Goal: Transaction & Acquisition: Purchase product/service

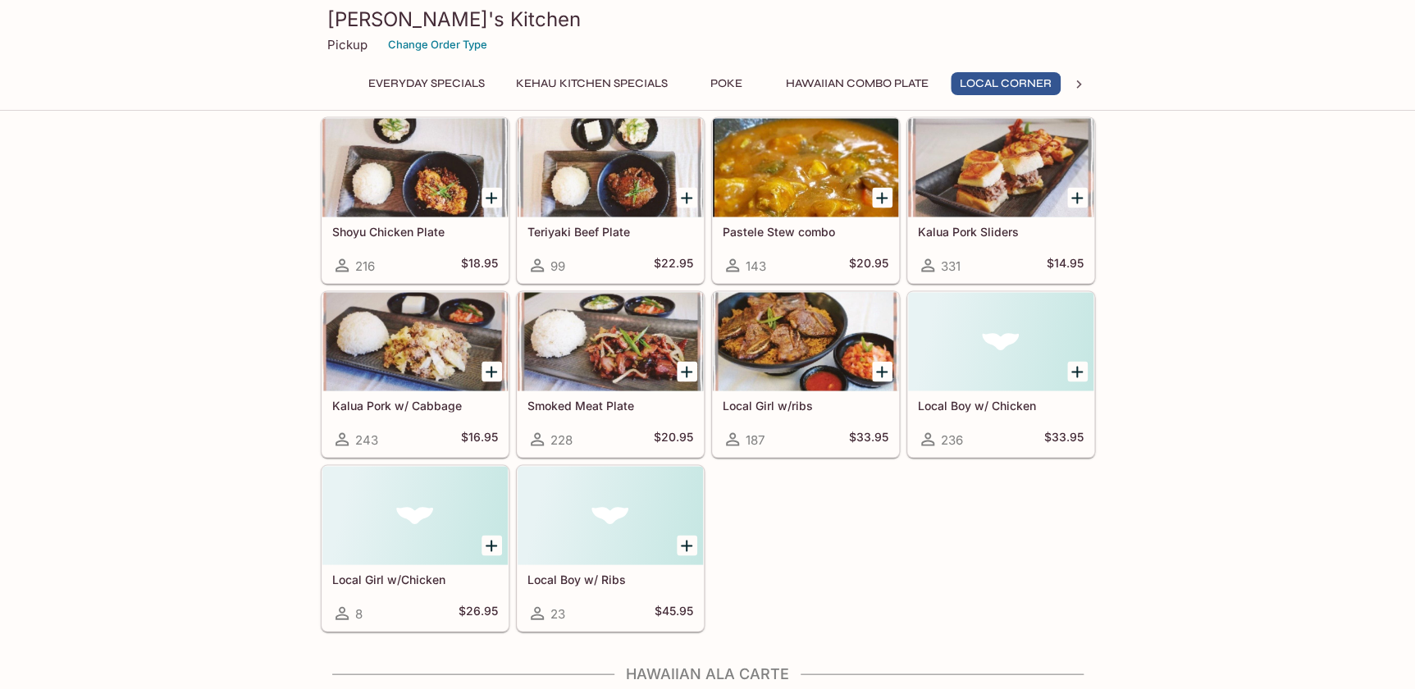
scroll to position [0, 2]
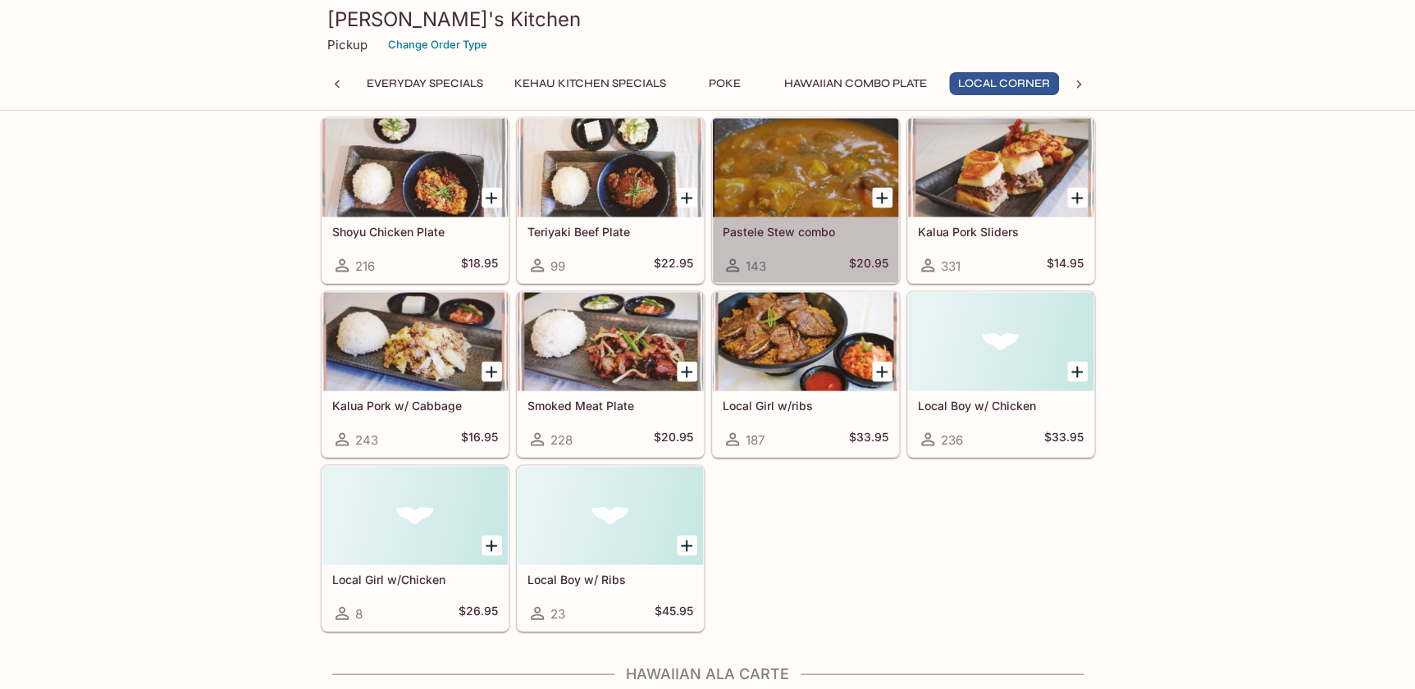
click at [807, 201] on div at bounding box center [805, 167] width 185 height 98
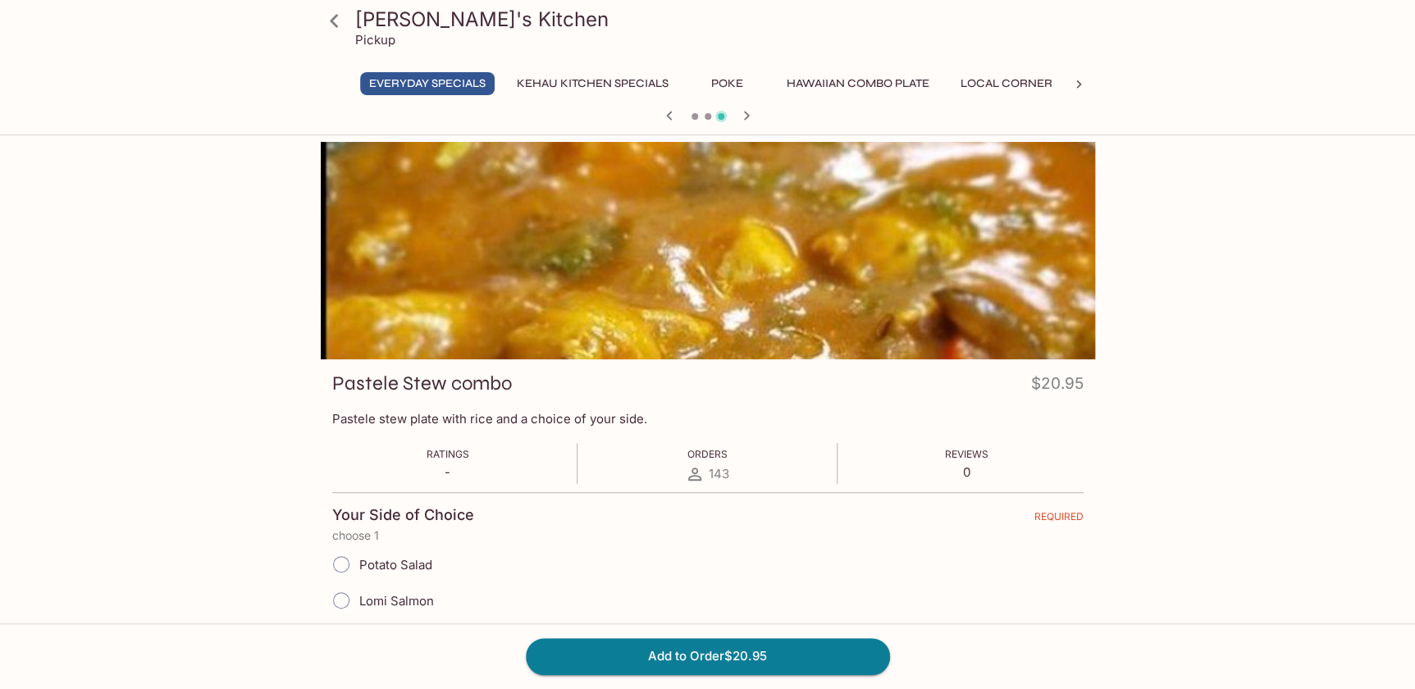
click at [775, 256] on div at bounding box center [708, 250] width 775 height 217
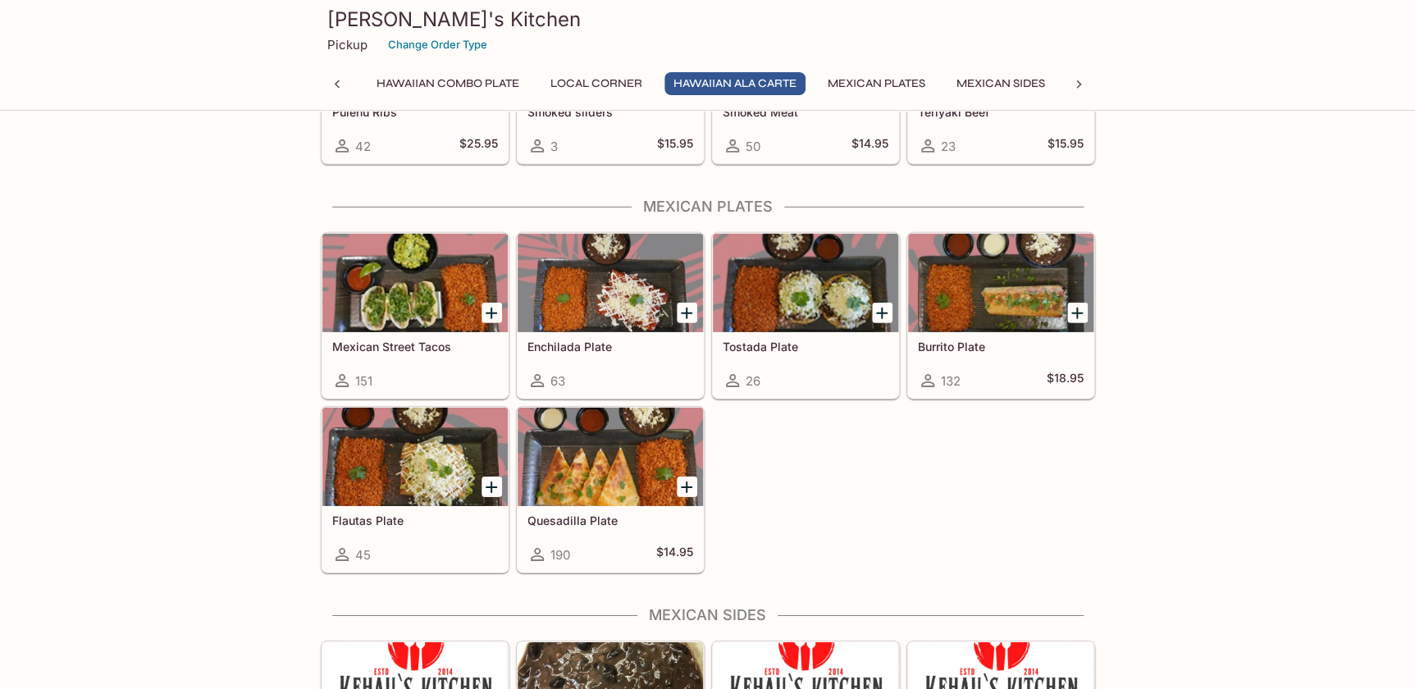
scroll to position [2365, 0]
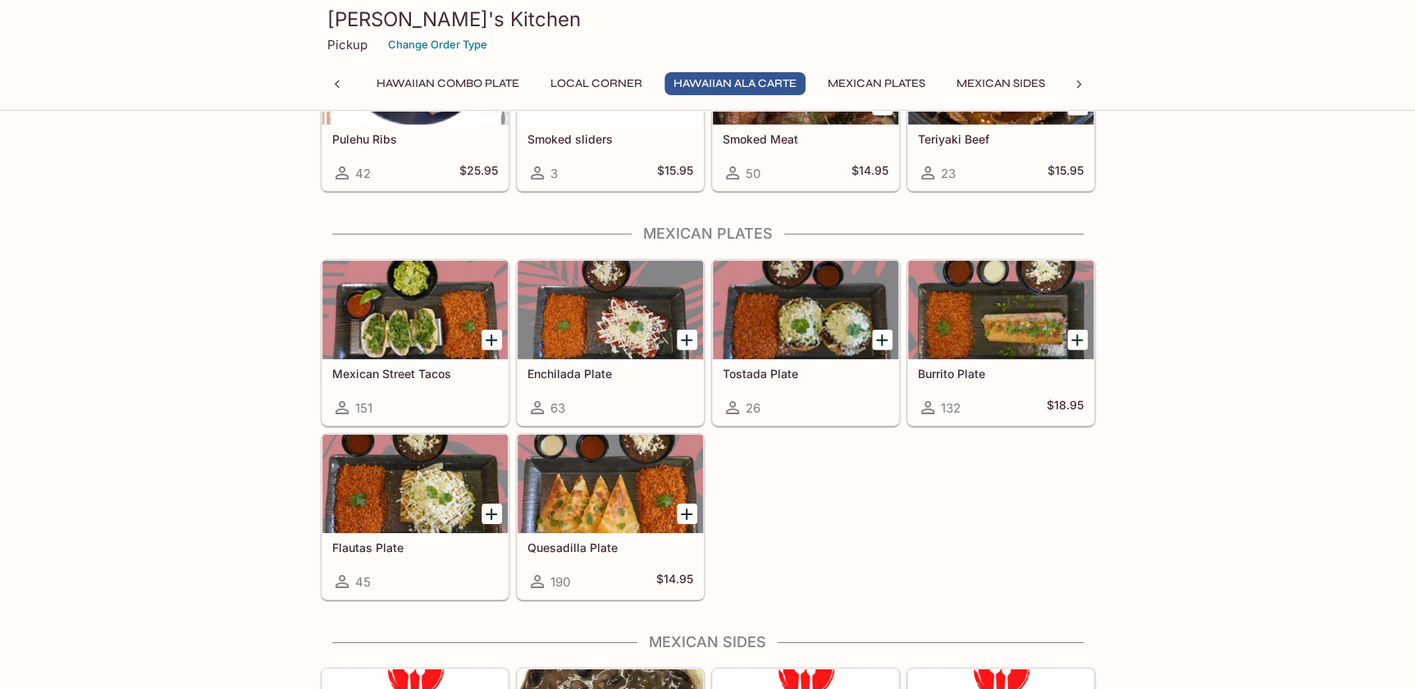
click at [1005, 320] on div at bounding box center [1000, 310] width 185 height 98
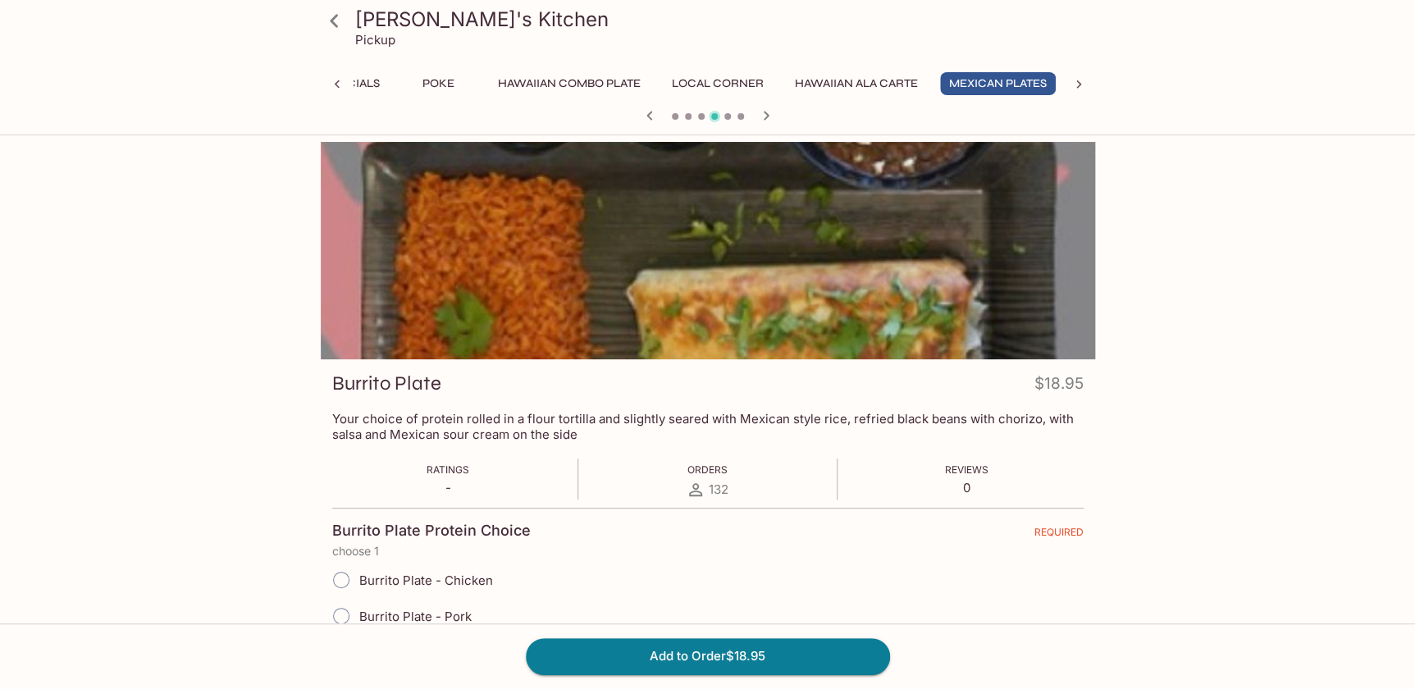
click at [960, 259] on div at bounding box center [708, 250] width 775 height 217
click at [769, 120] on icon "button" at bounding box center [767, 116] width 20 height 20
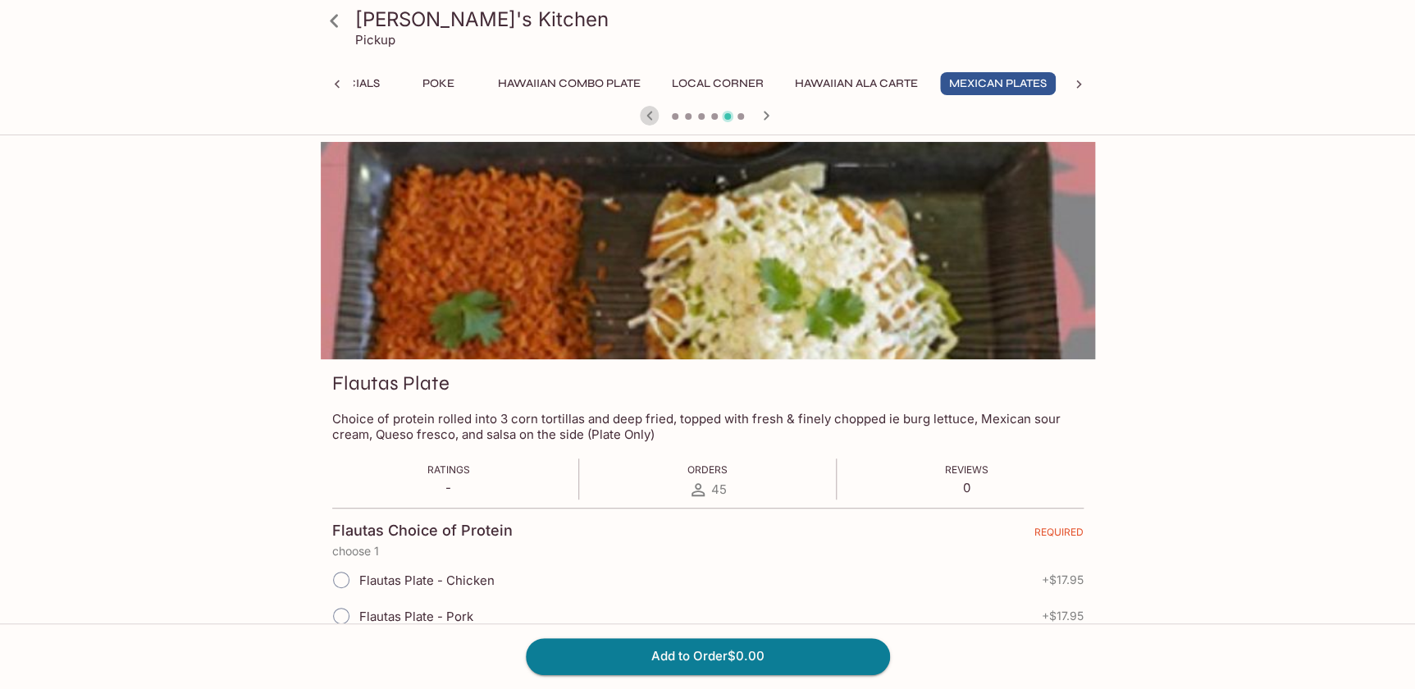
click at [653, 118] on icon "button" at bounding box center [650, 116] width 20 height 20
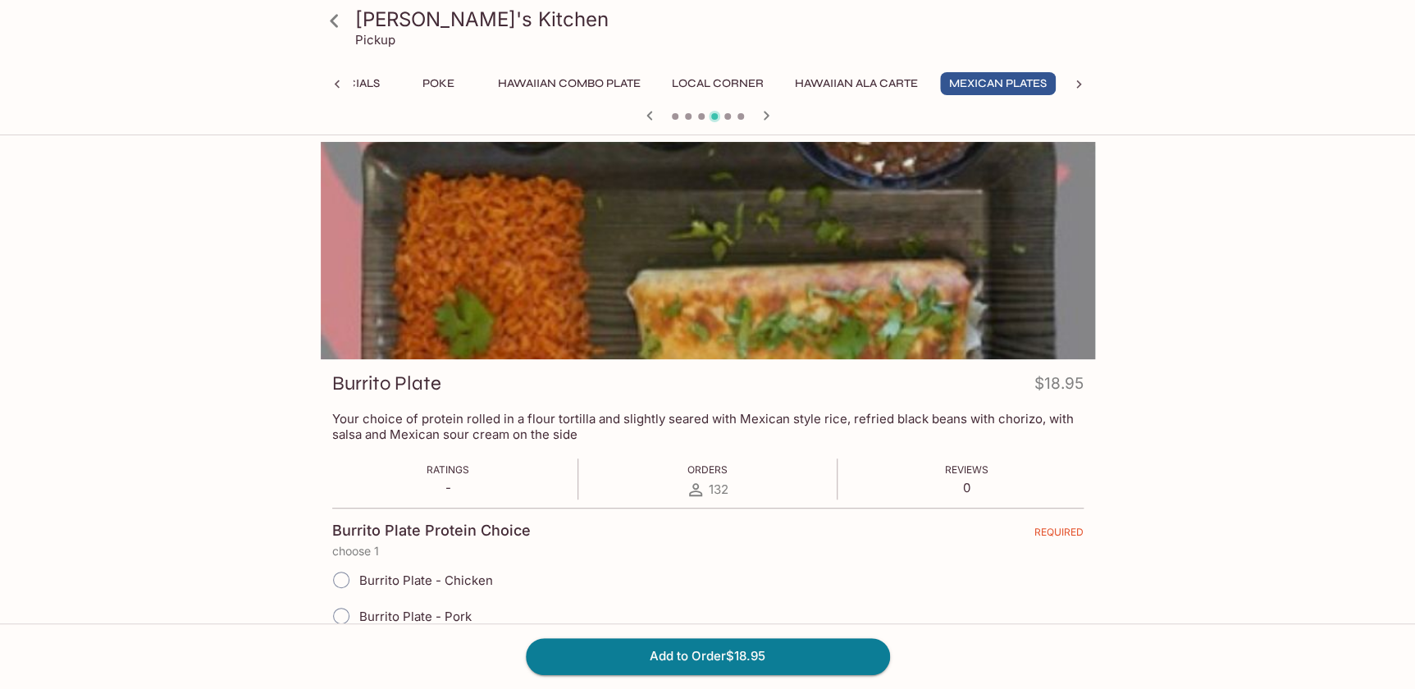
click at [358, 8] on h3 "[PERSON_NAME]'s Kitchen" at bounding box center [722, 19] width 734 height 25
click at [322, 16] on icon at bounding box center [334, 21] width 29 height 29
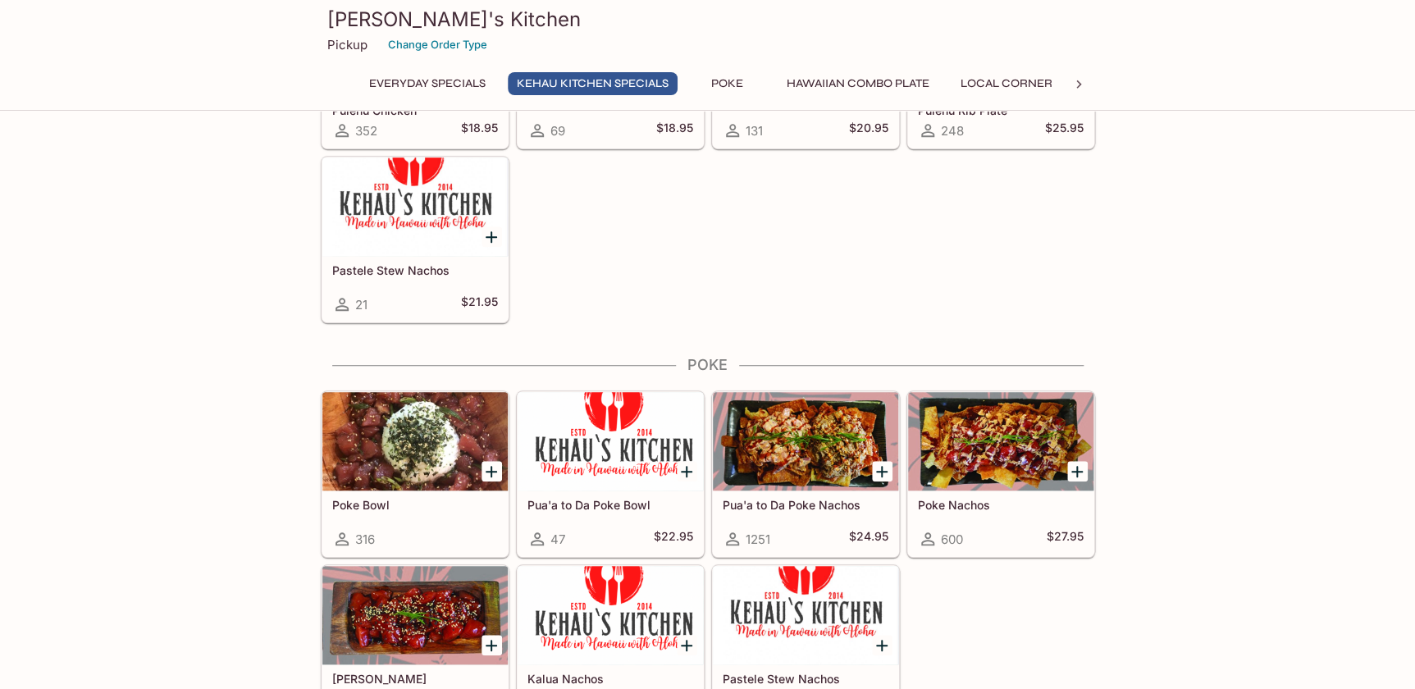
scroll to position [522, 0]
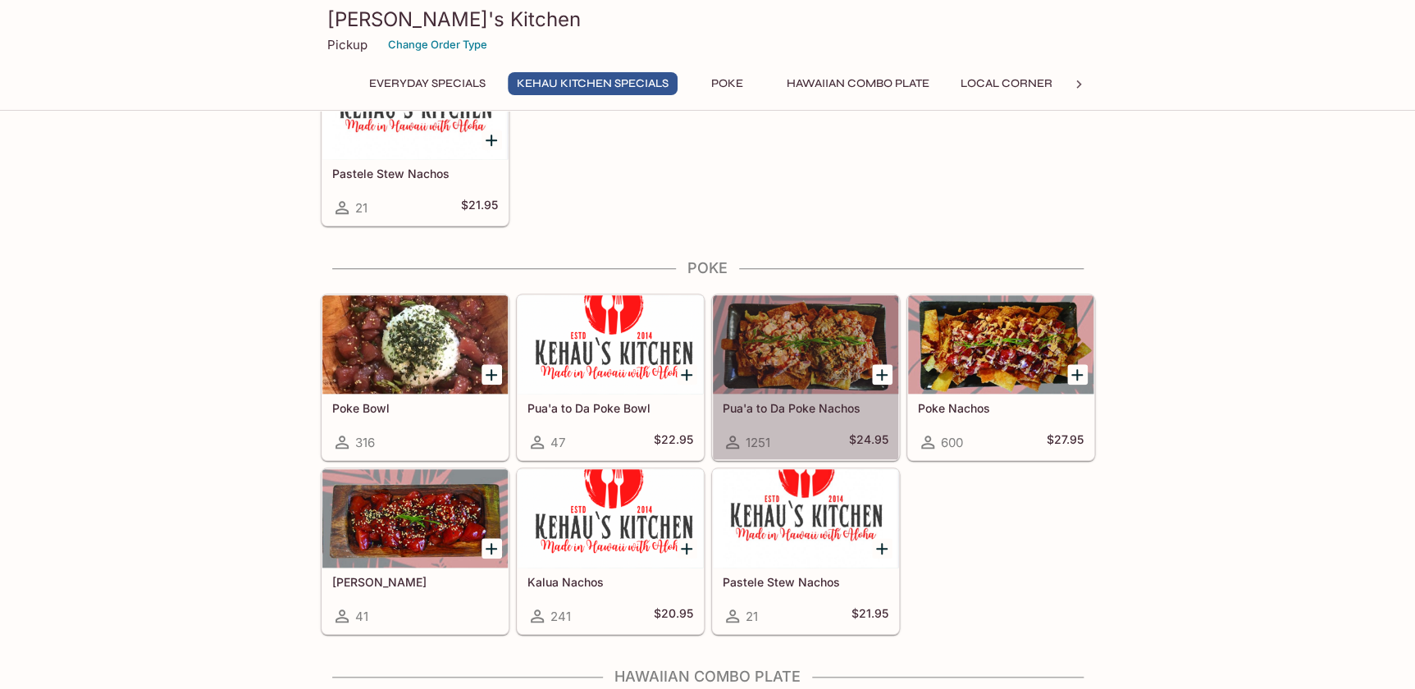
click at [800, 354] on div at bounding box center [805, 344] width 185 height 98
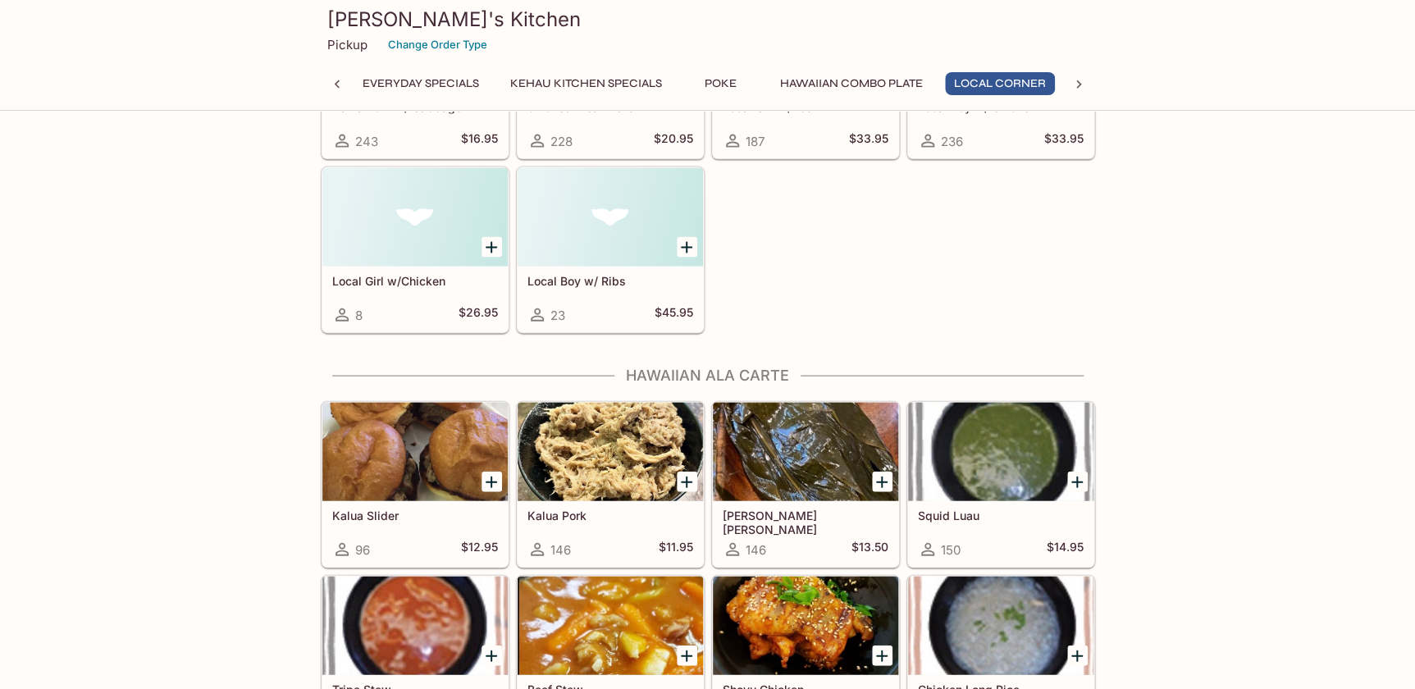
scroll to position [1939, 0]
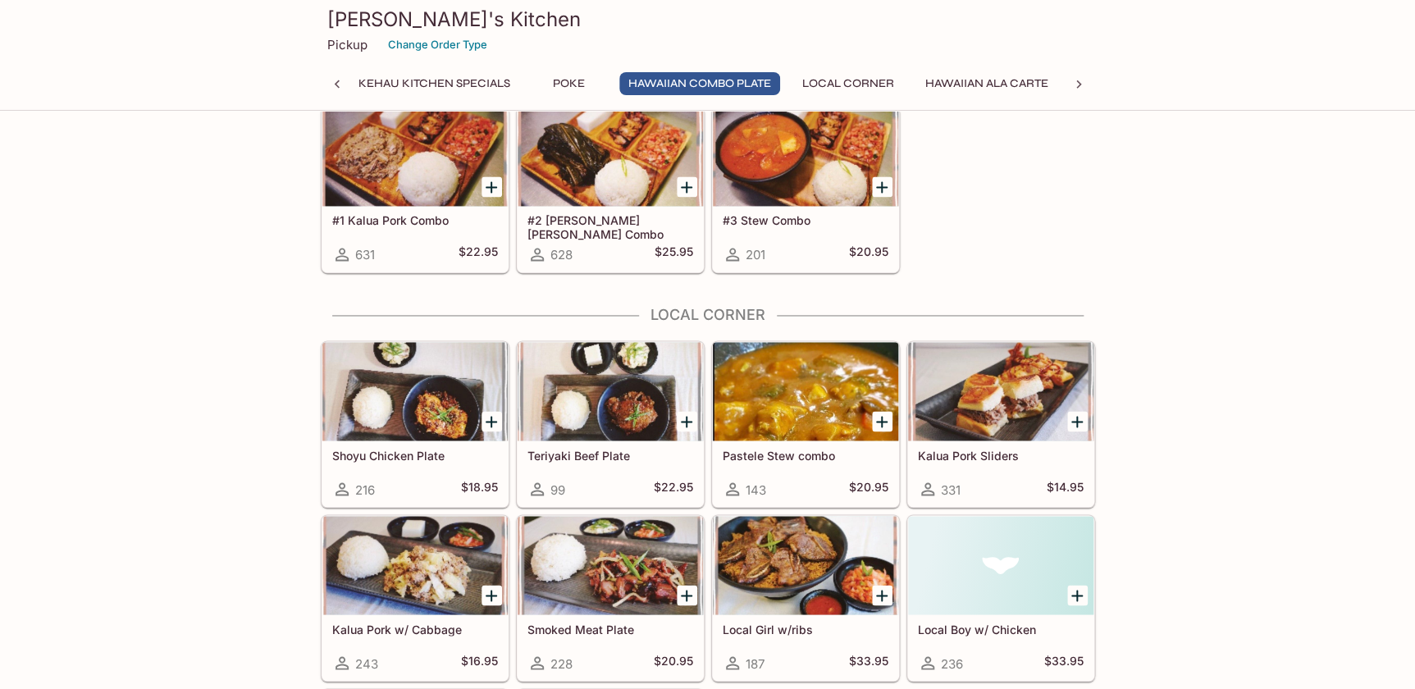
click at [1081, 84] on icon at bounding box center [1079, 84] width 5 height 8
click at [1081, 84] on div "Everyday Specials Kehau Kitchen Specials Poke Hawaiian Combo Plate Local Corner…" at bounding box center [708, 88] width 775 height 33
click at [332, 83] on icon at bounding box center [337, 84] width 16 height 16
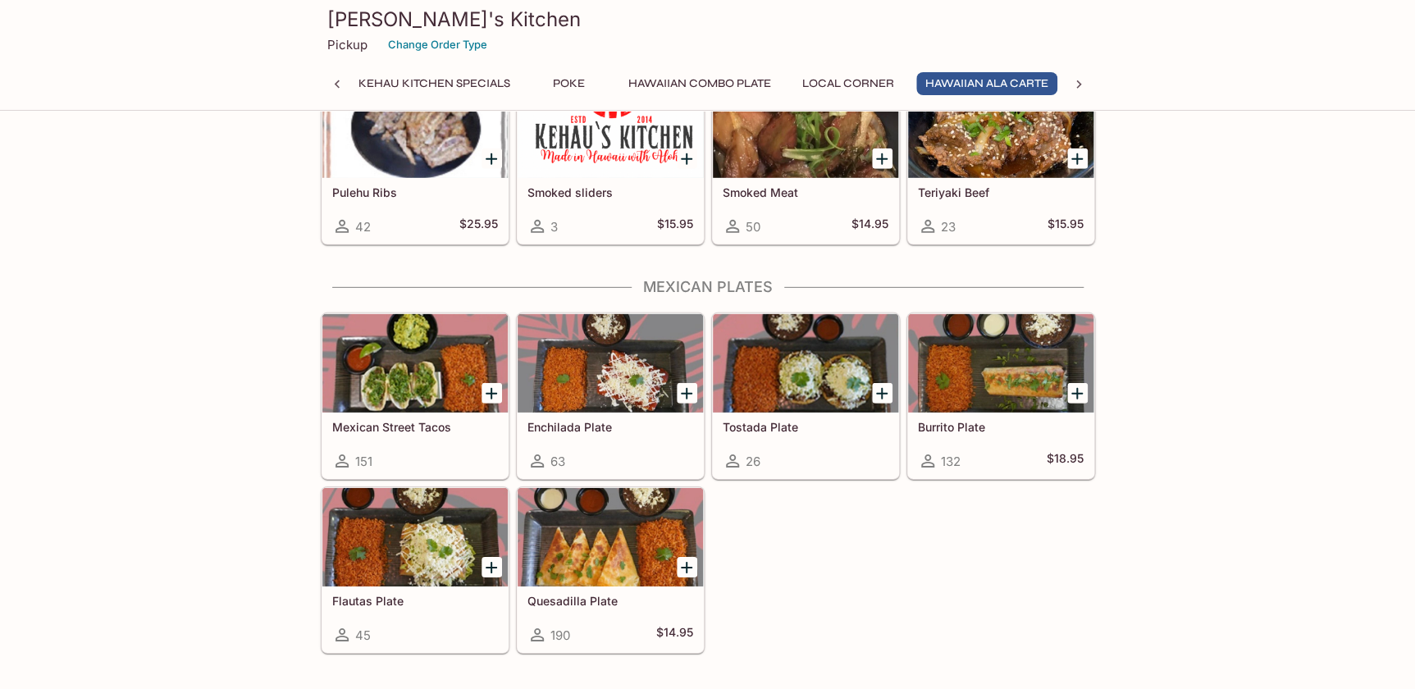
scroll to position [2312, 0]
click at [995, 373] on div at bounding box center [1000, 362] width 185 height 98
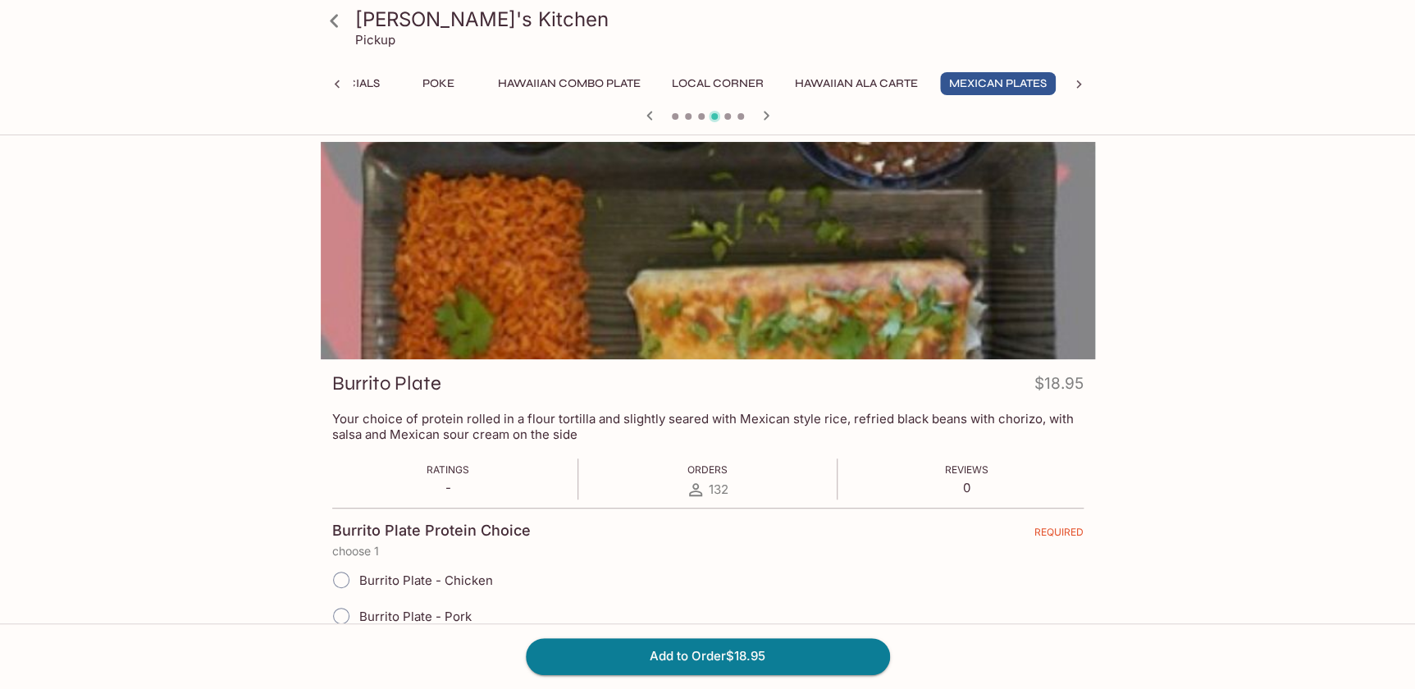
click at [385, 14] on h3 "[PERSON_NAME]'s Kitchen" at bounding box center [722, 19] width 734 height 25
click at [330, 15] on icon at bounding box center [334, 21] width 29 height 29
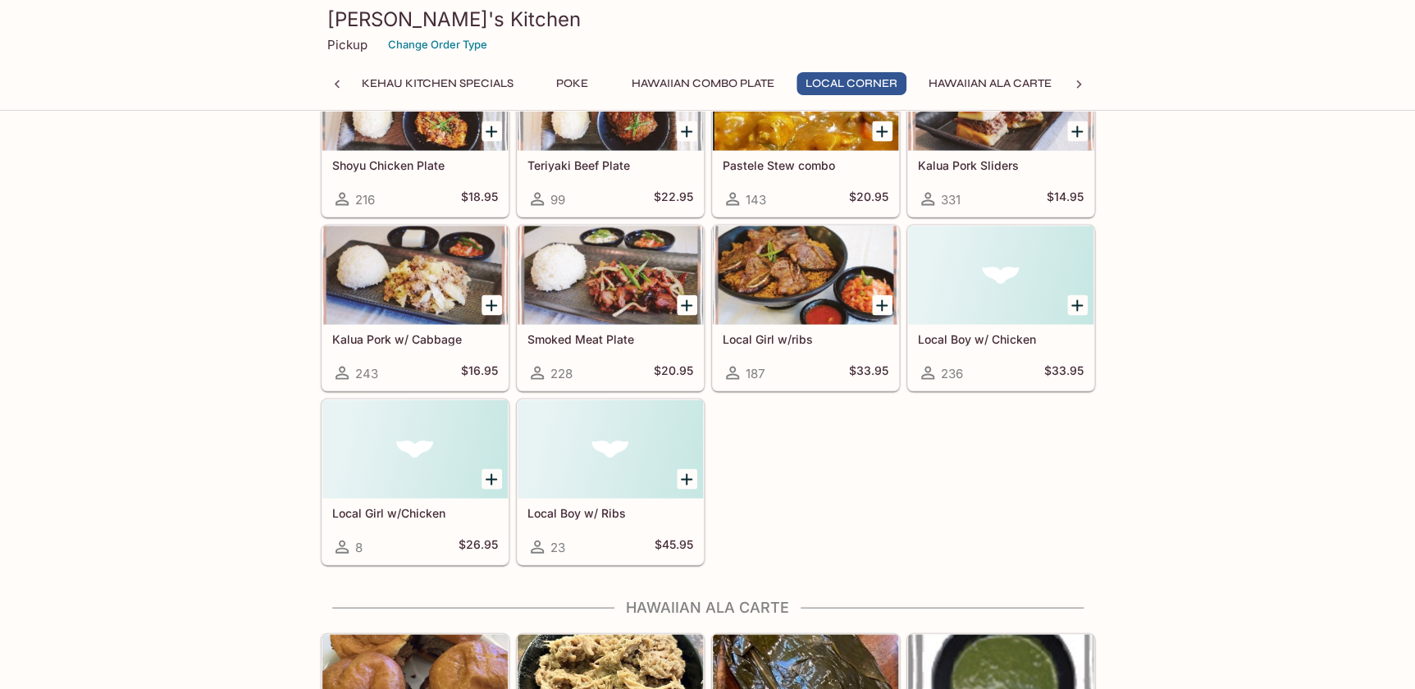
scroll to position [1492, 0]
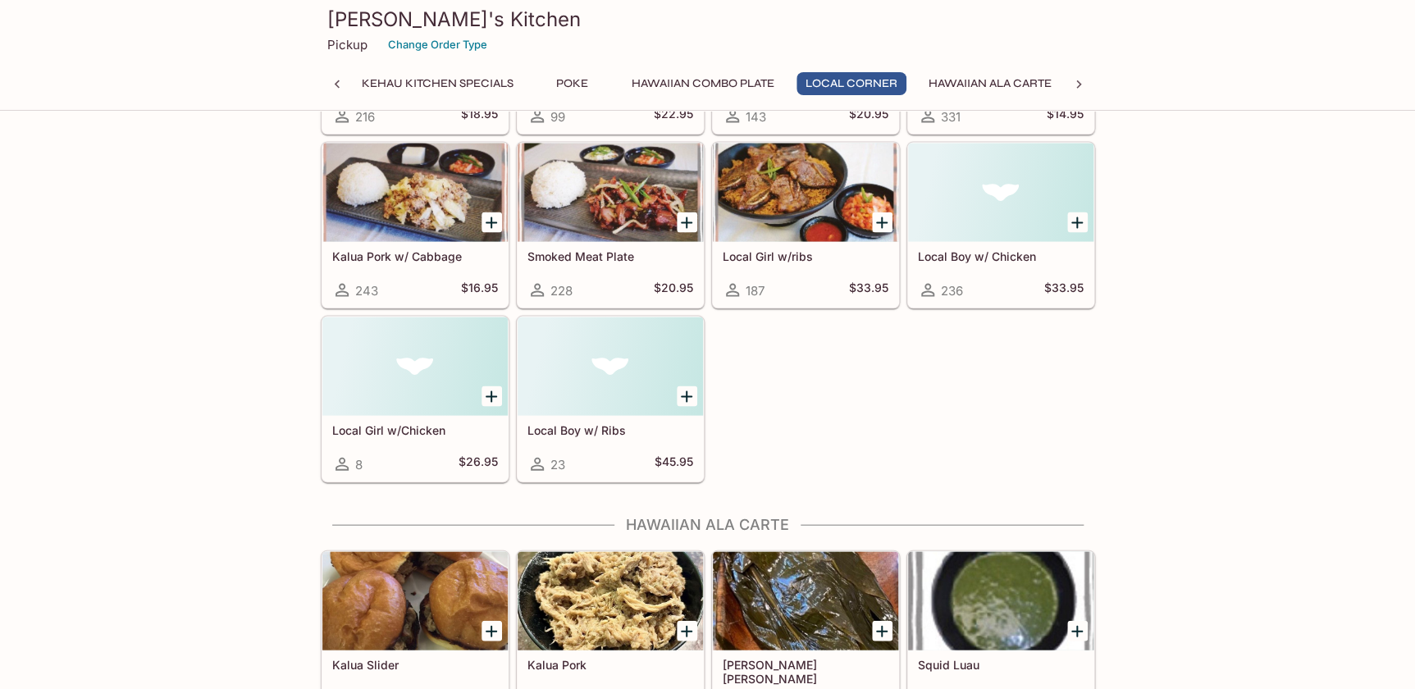
click at [795, 219] on div at bounding box center [805, 192] width 185 height 98
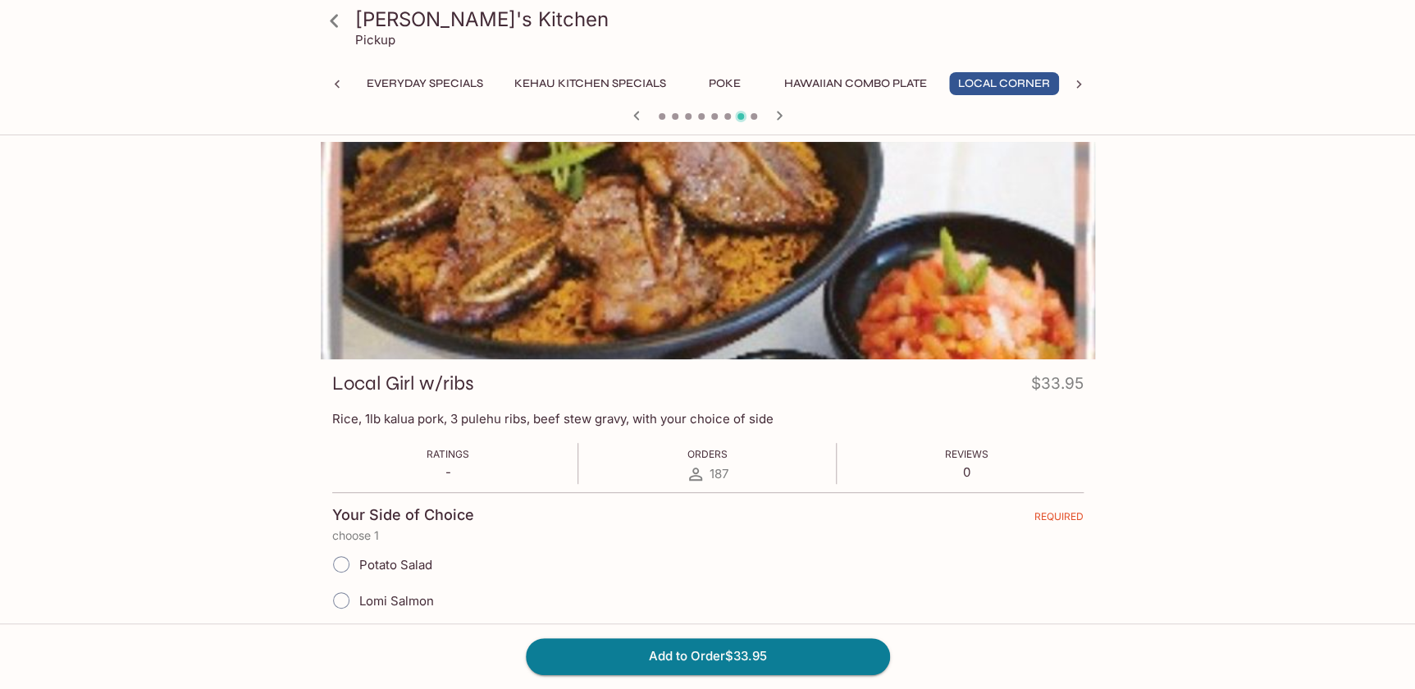
click at [846, 85] on button "Hawaiian Combo Plate" at bounding box center [855, 83] width 161 height 23
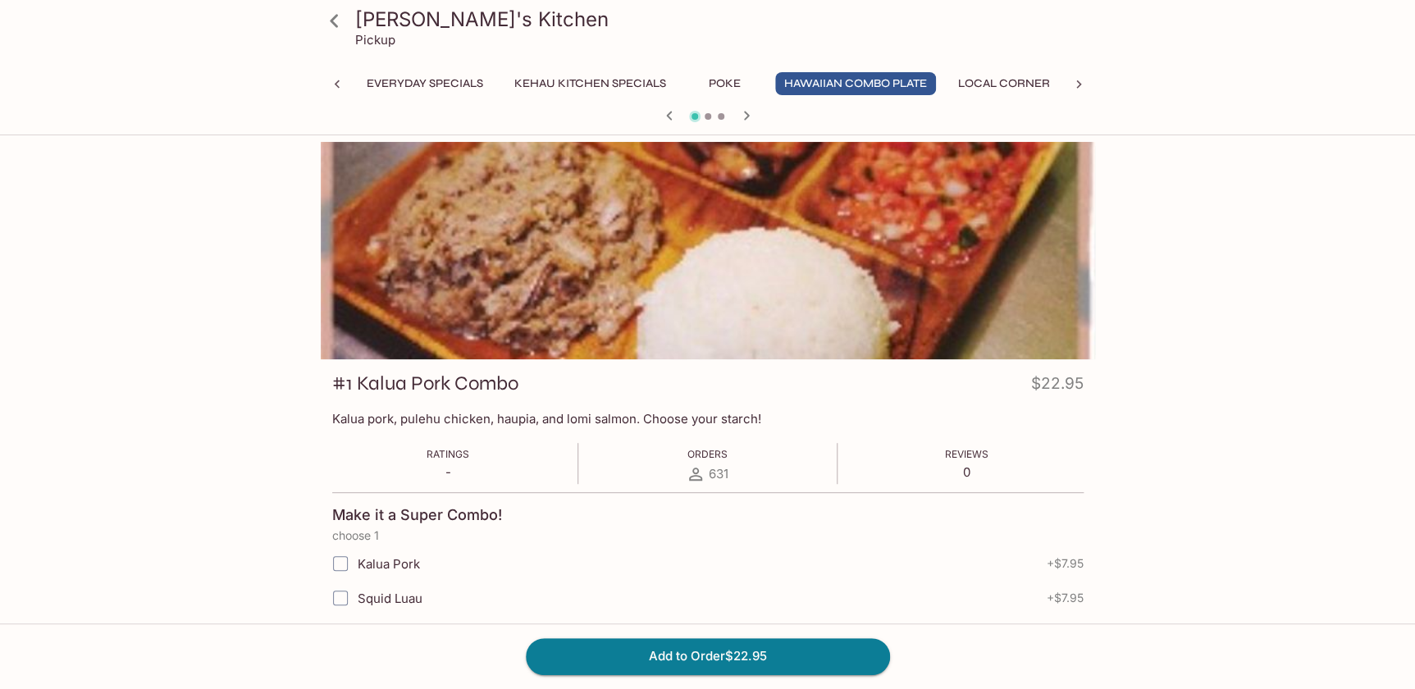
click at [392, 18] on h3 "[PERSON_NAME]'s Kitchen" at bounding box center [722, 19] width 734 height 25
click at [335, 16] on icon at bounding box center [334, 20] width 8 height 13
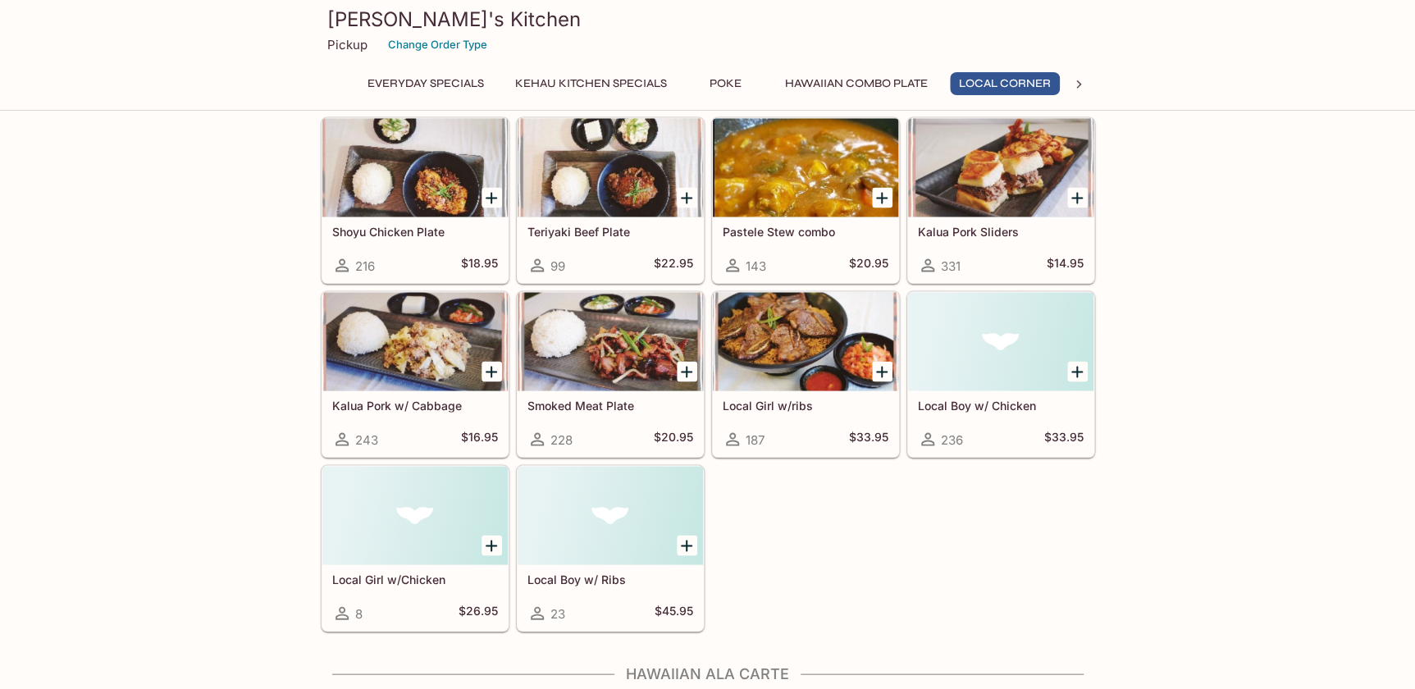
scroll to position [0, 2]
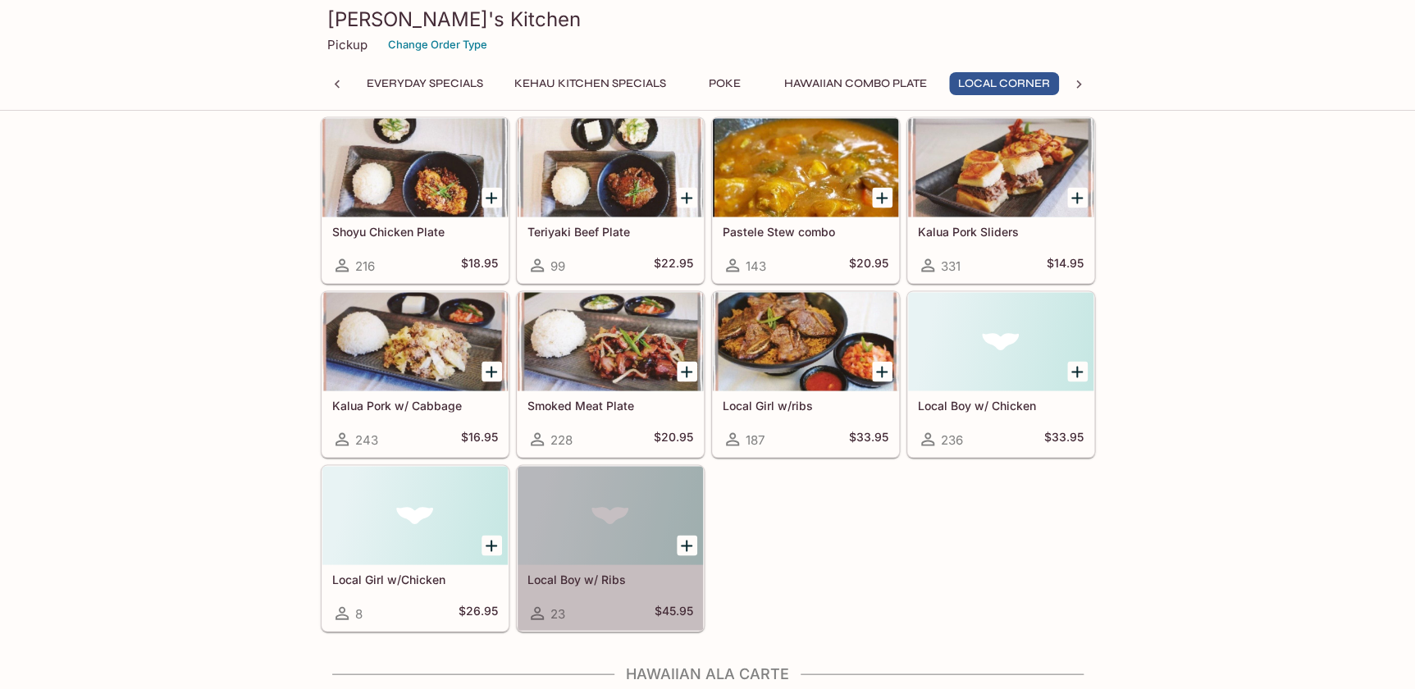
click at [612, 527] on div at bounding box center [610, 515] width 185 height 98
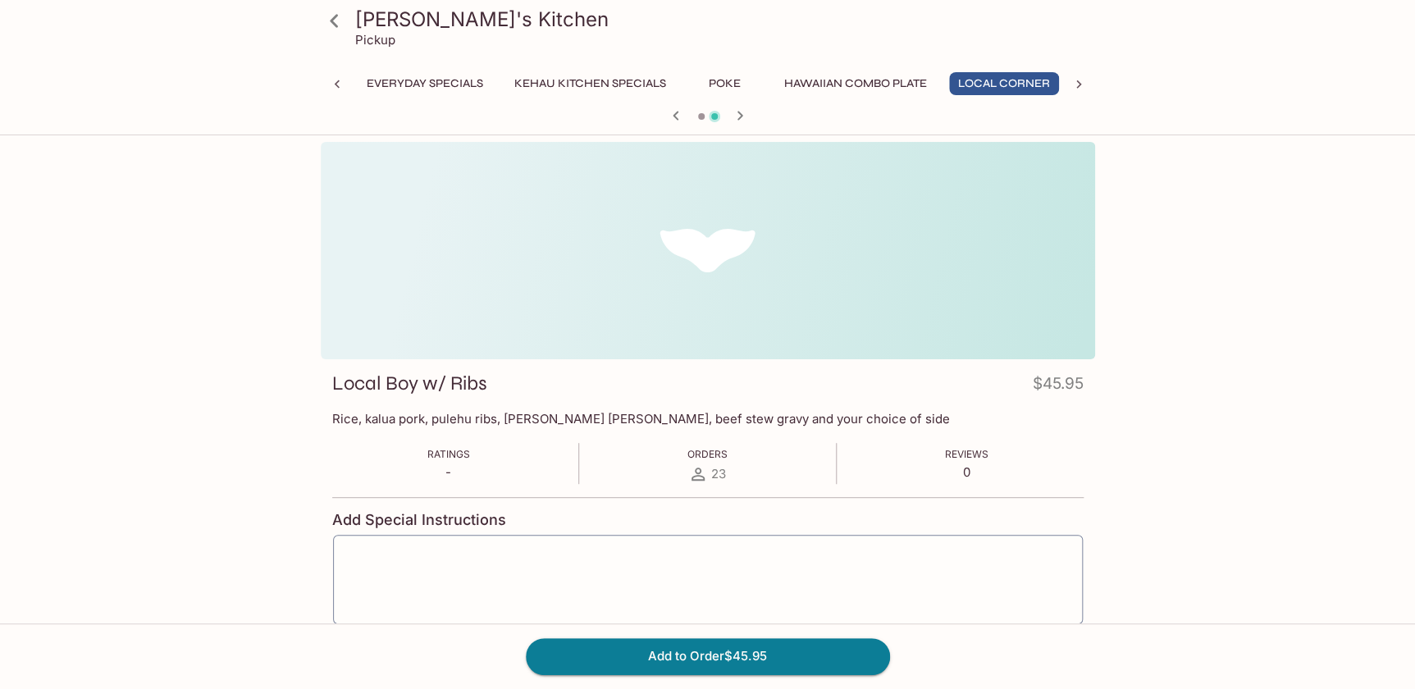
click at [336, 16] on icon at bounding box center [334, 20] width 8 height 13
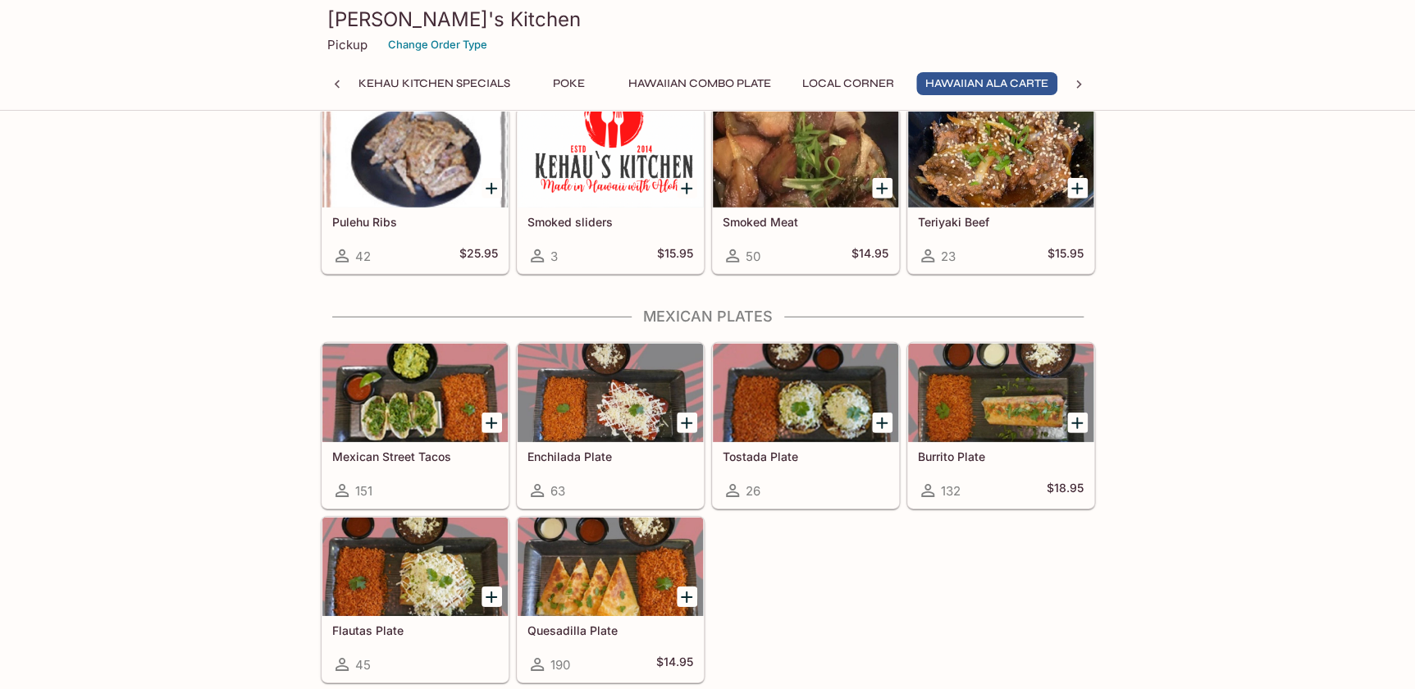
scroll to position [2312, 0]
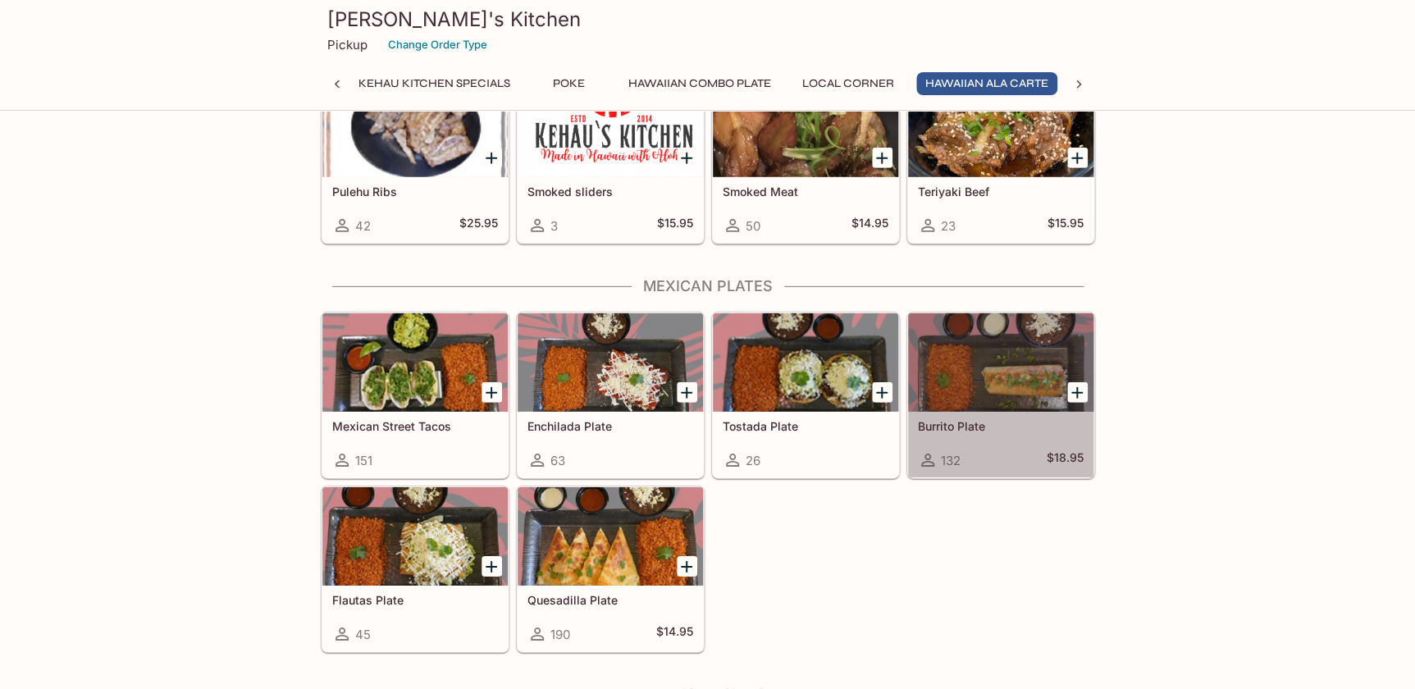
click at [985, 371] on div at bounding box center [1000, 362] width 185 height 98
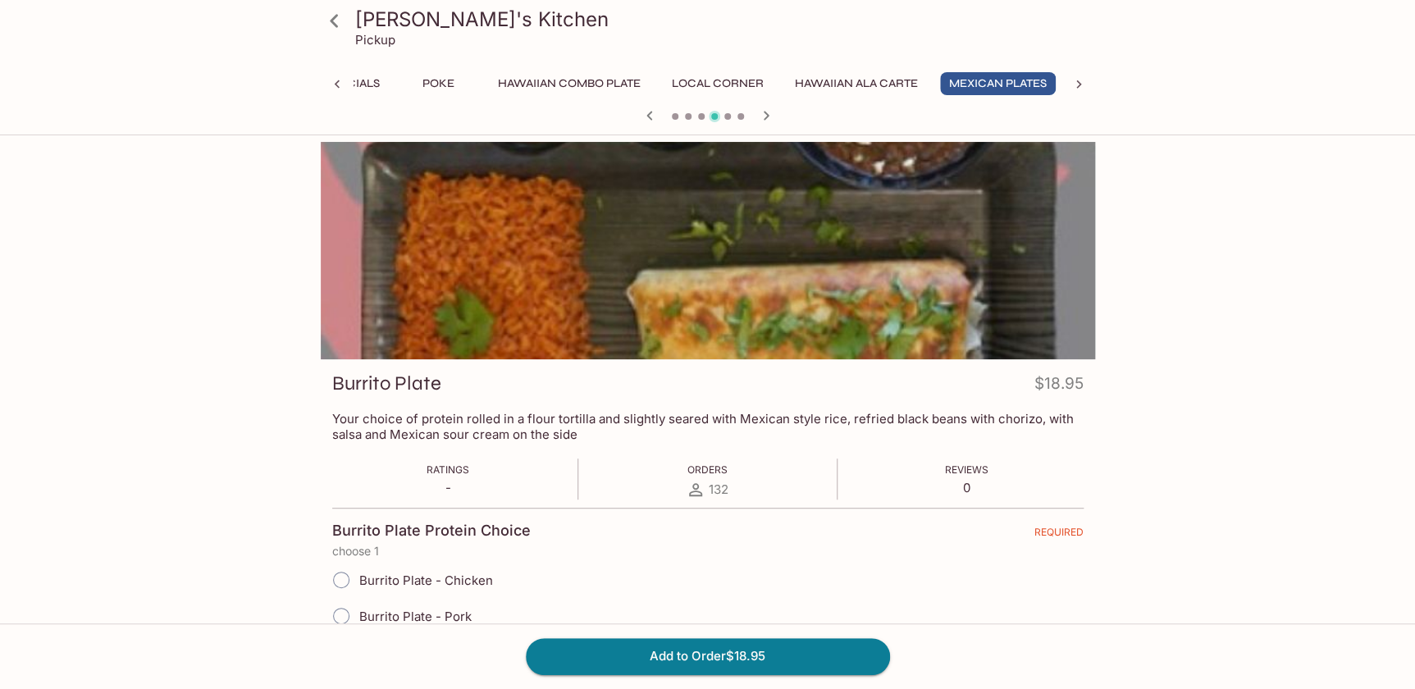
scroll to position [0, 289]
click at [827, 276] on div at bounding box center [708, 250] width 775 height 217
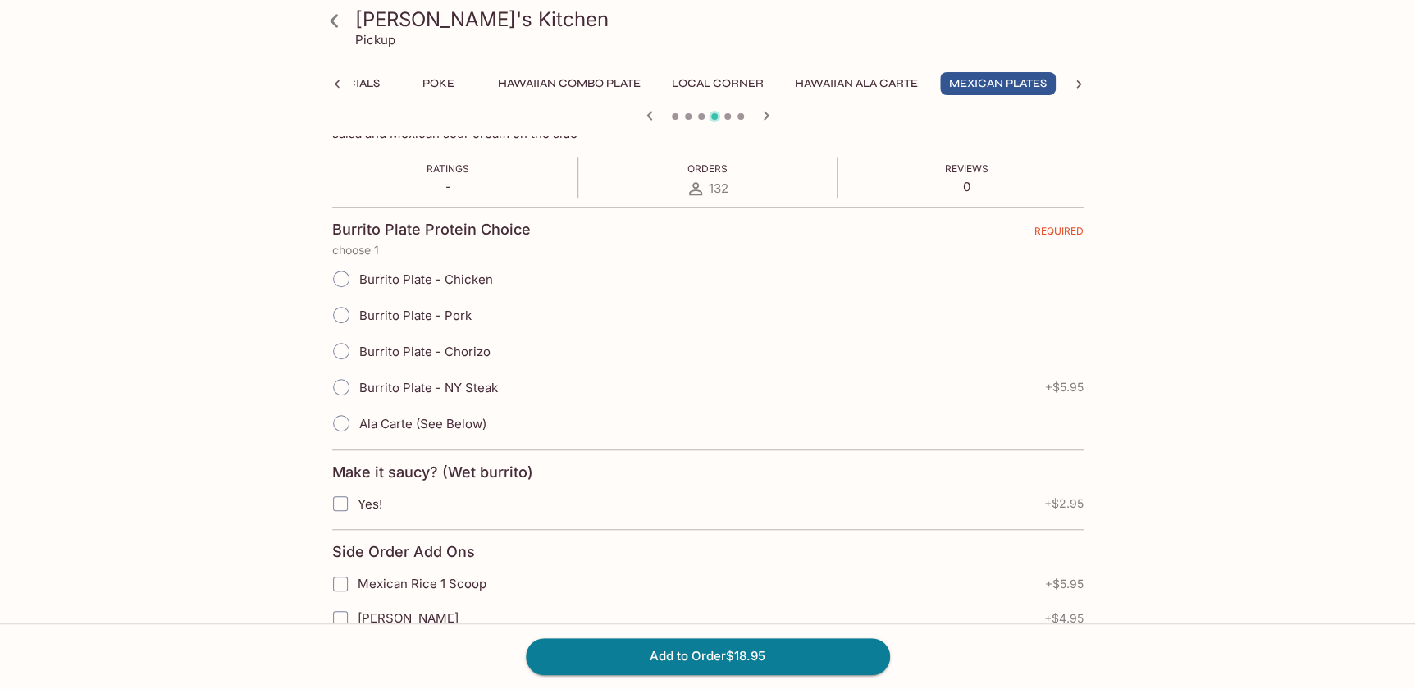
scroll to position [298, 0]
click at [341, 349] on input "Burrito Plate - Chorizo" at bounding box center [341, 354] width 34 height 34
radio input "true"
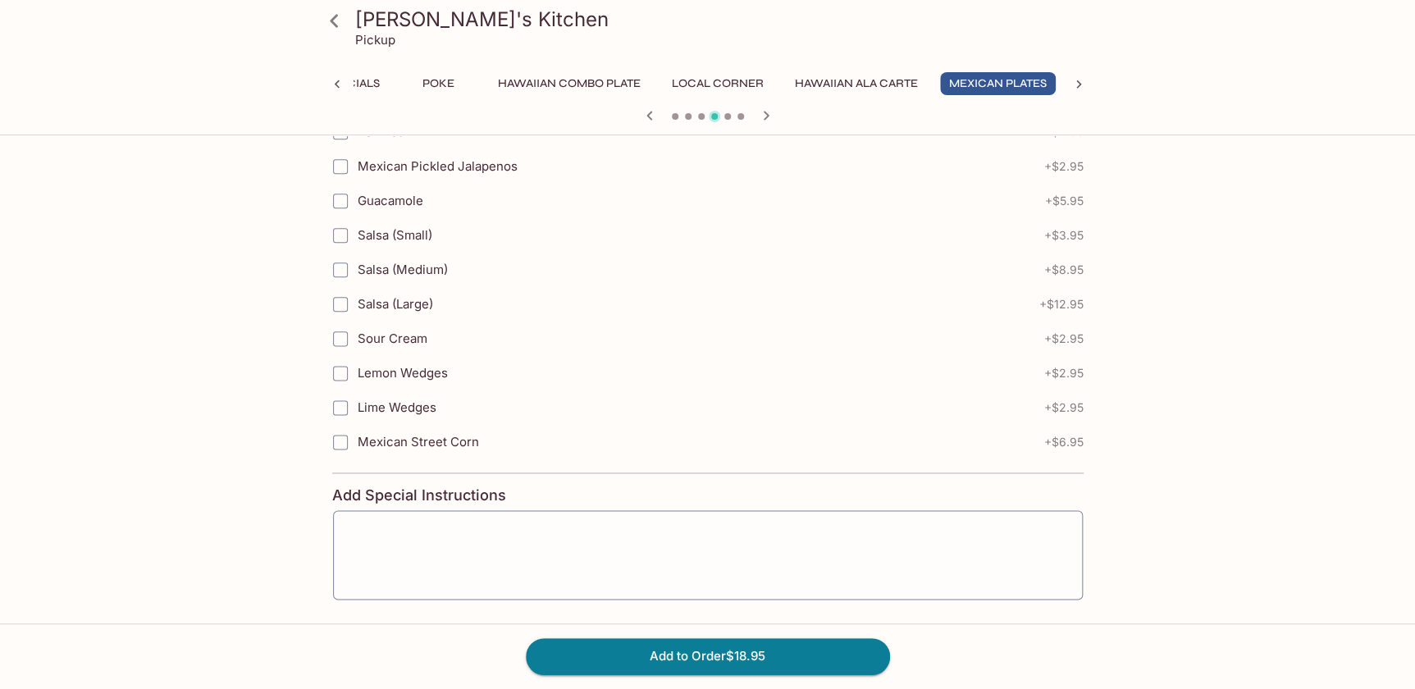
scroll to position [883, 0]
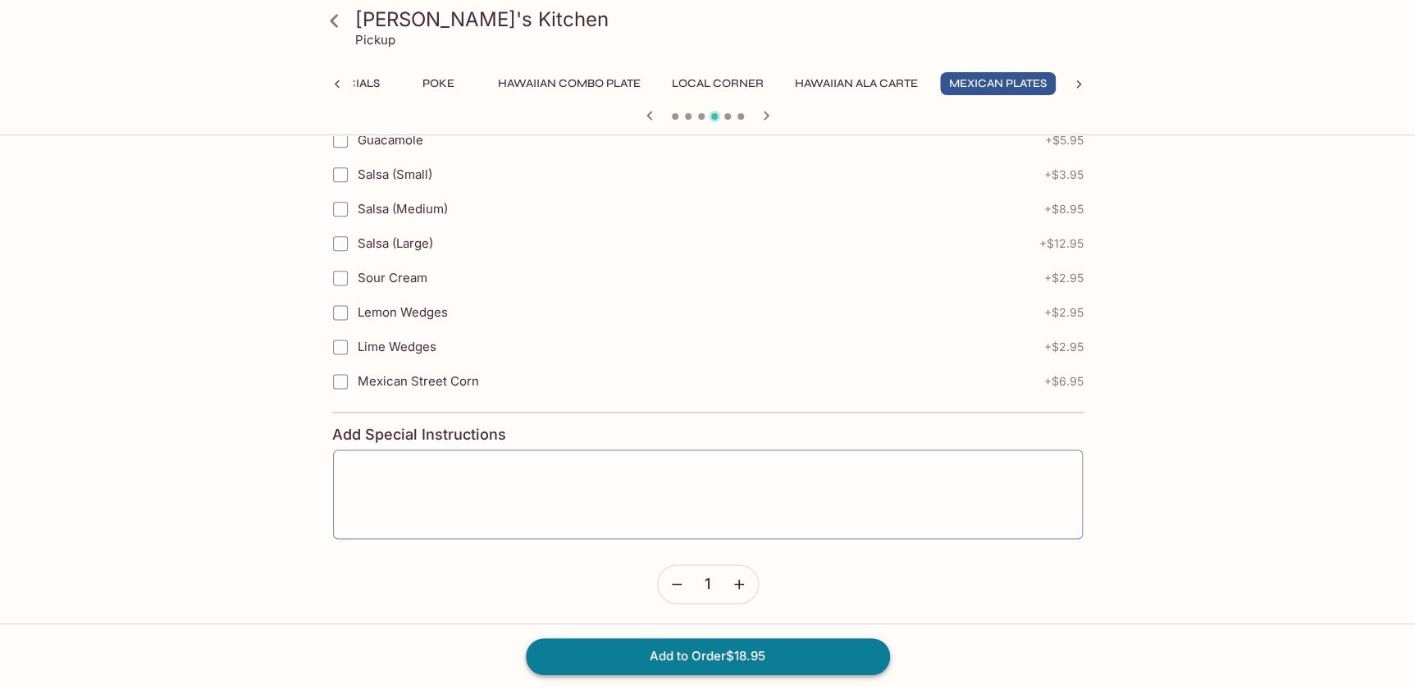
click at [756, 660] on button "Add to Order $18.95" at bounding box center [708, 656] width 364 height 36
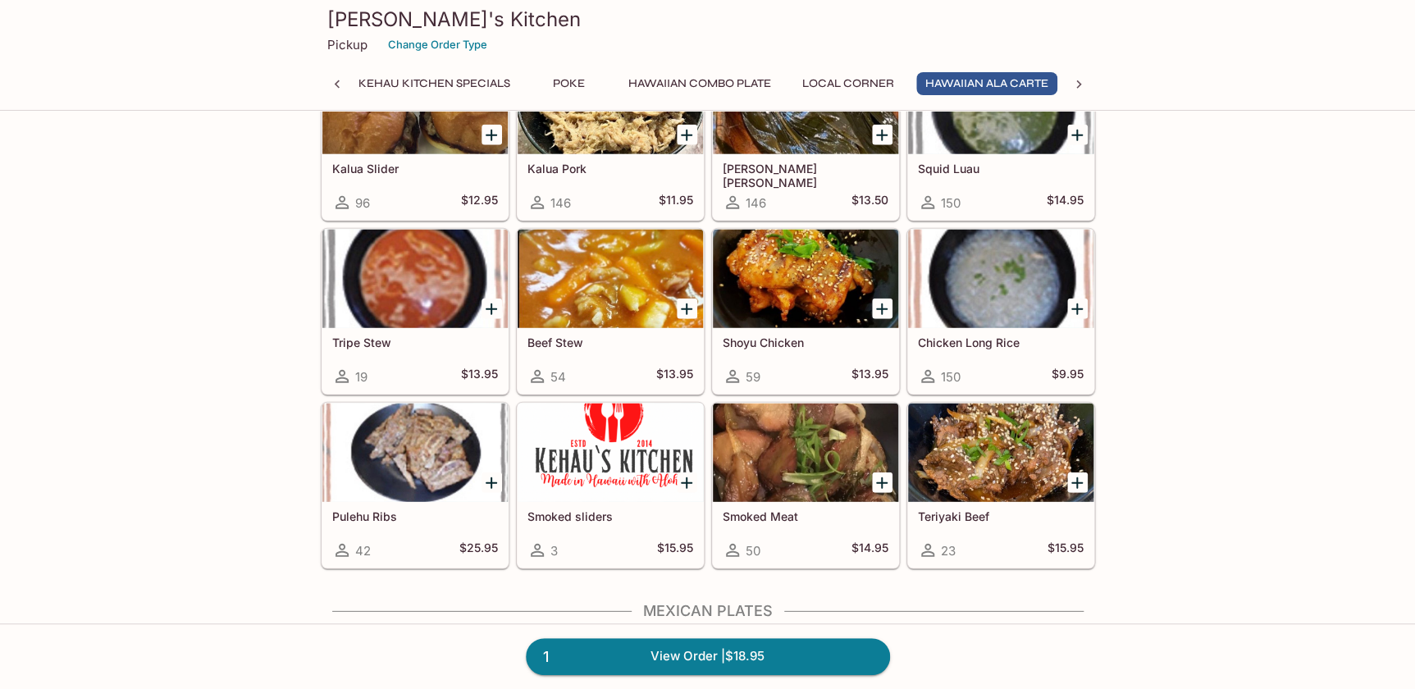
scroll to position [2014, 0]
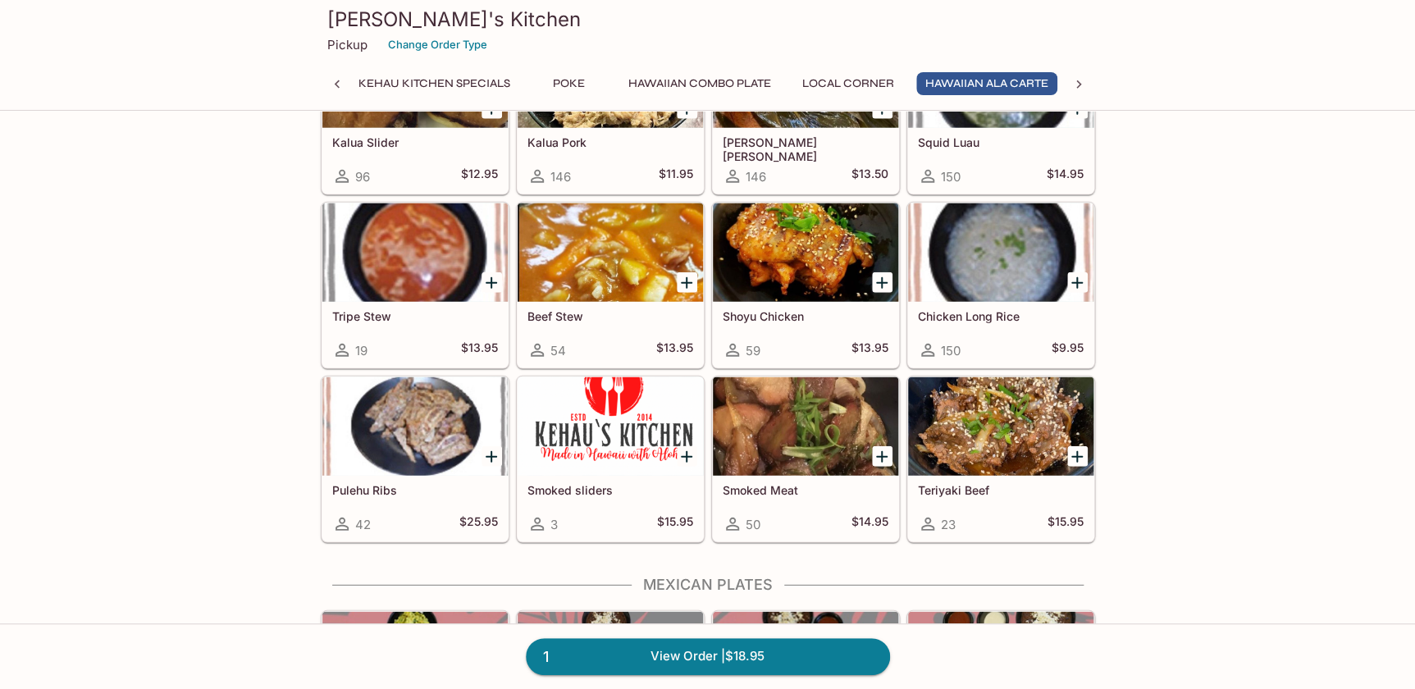
click at [427, 391] on div at bounding box center [414, 426] width 185 height 98
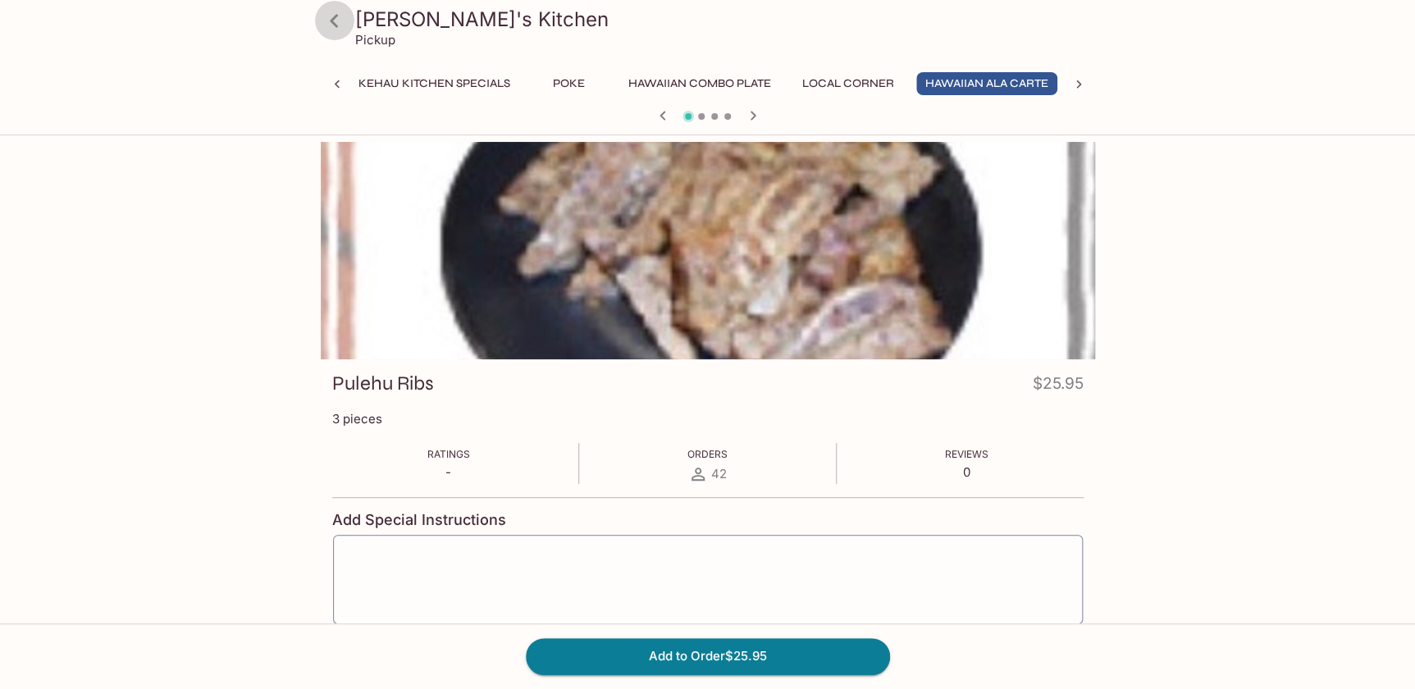
click at [340, 18] on icon at bounding box center [334, 21] width 29 height 29
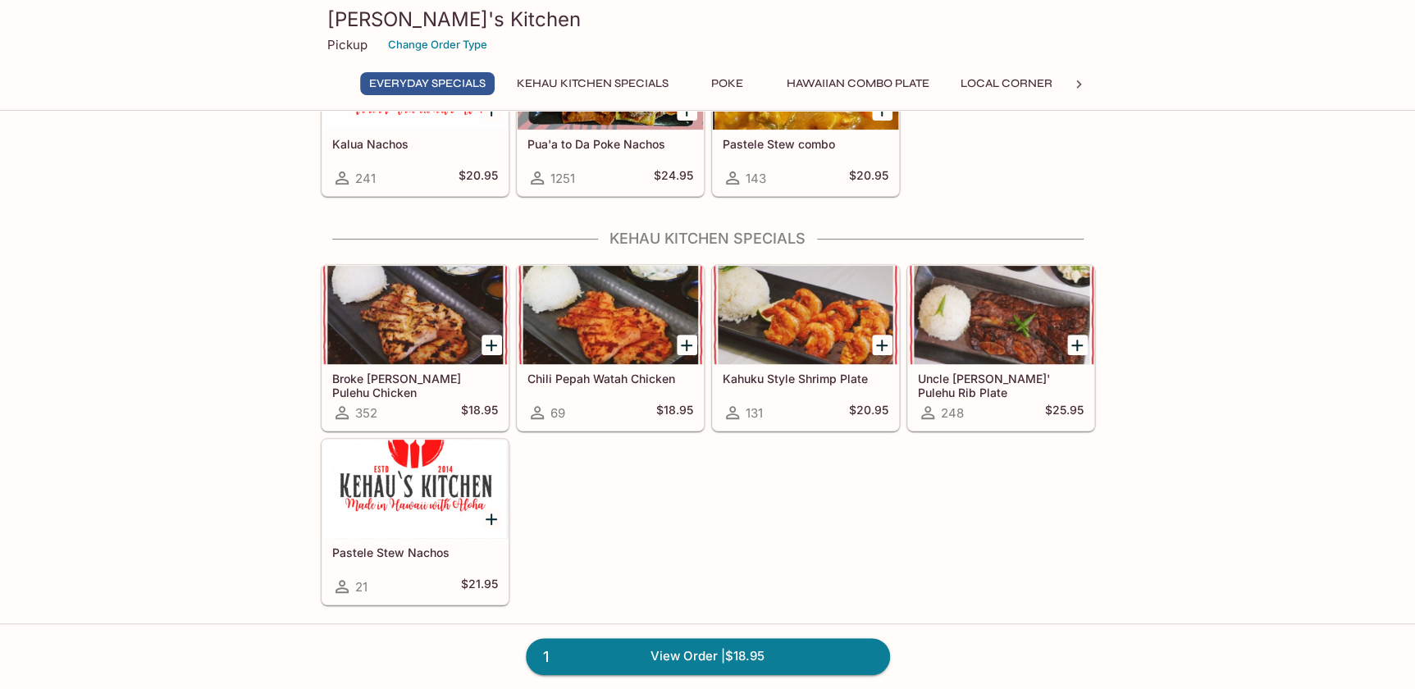
scroll to position [149, 0]
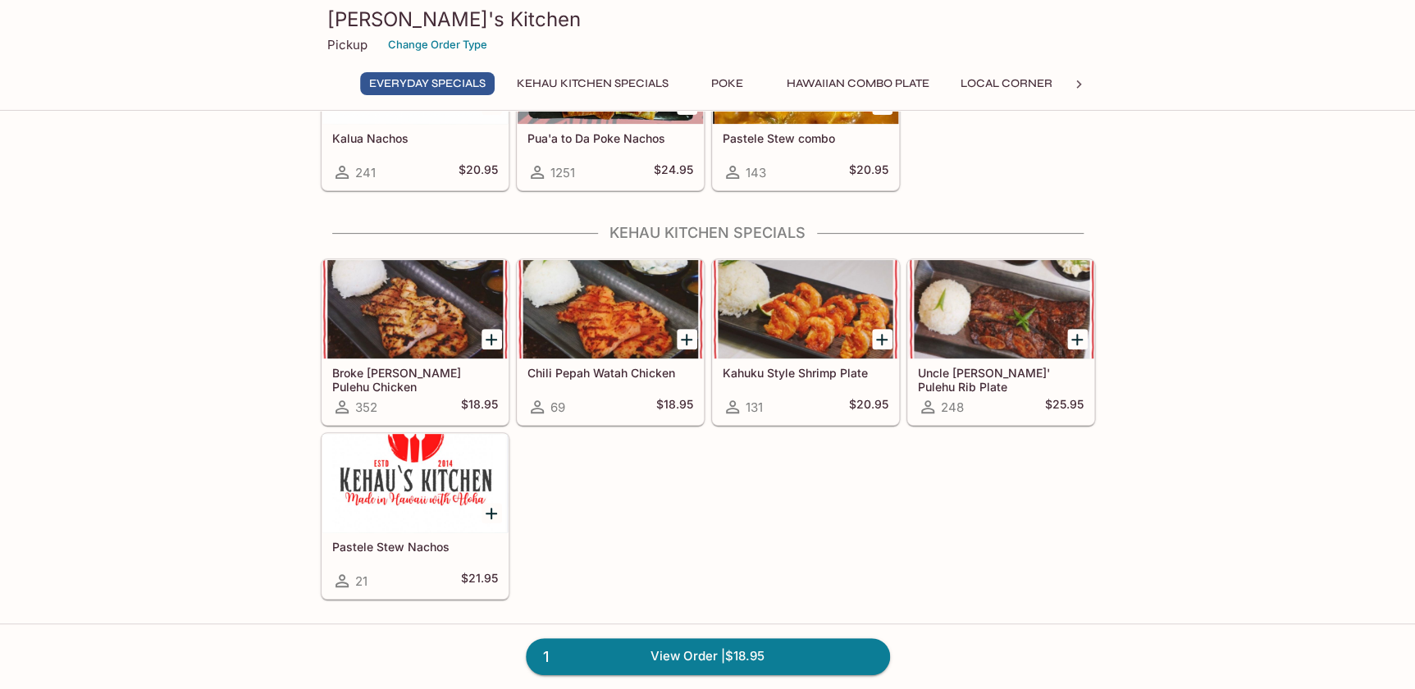
click at [985, 370] on h5 "Uncle [PERSON_NAME]' Pulehu Rib Plate" at bounding box center [1001, 379] width 166 height 27
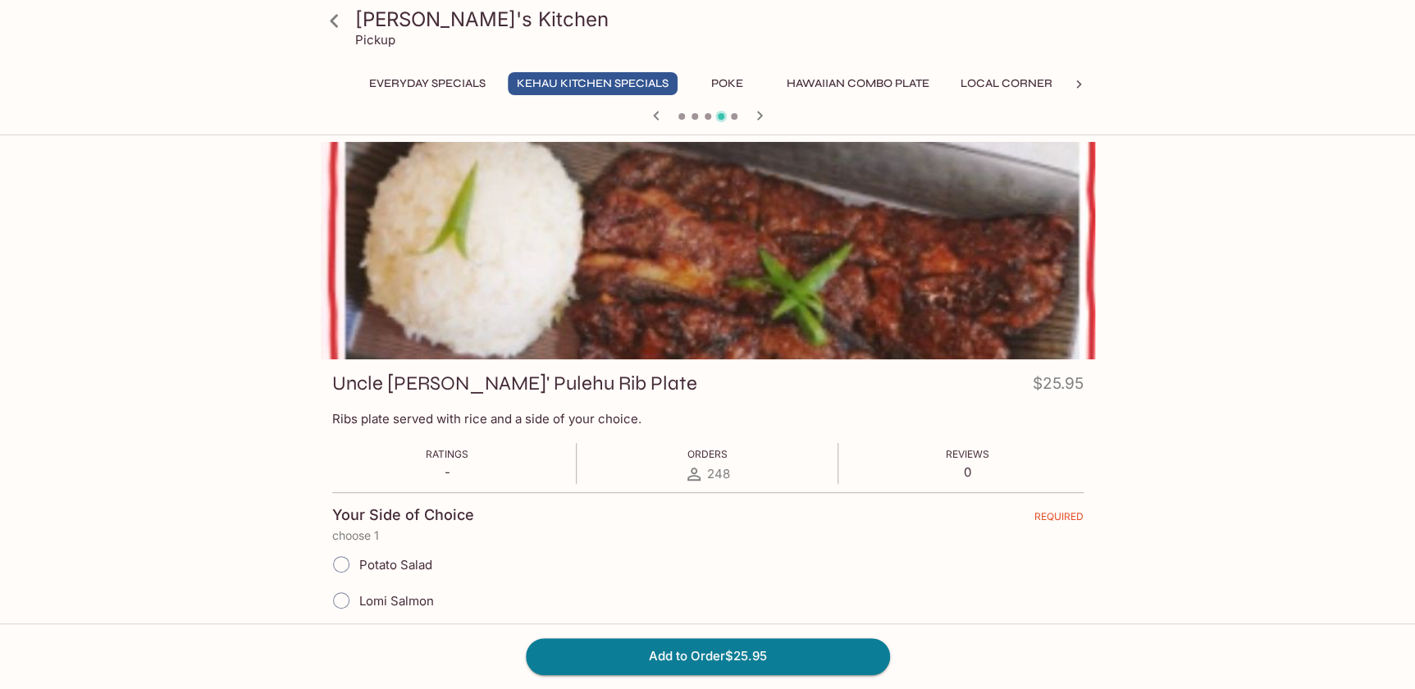
click at [827, 262] on div at bounding box center [708, 250] width 775 height 217
click at [350, 17] on link at bounding box center [334, 20] width 41 height 41
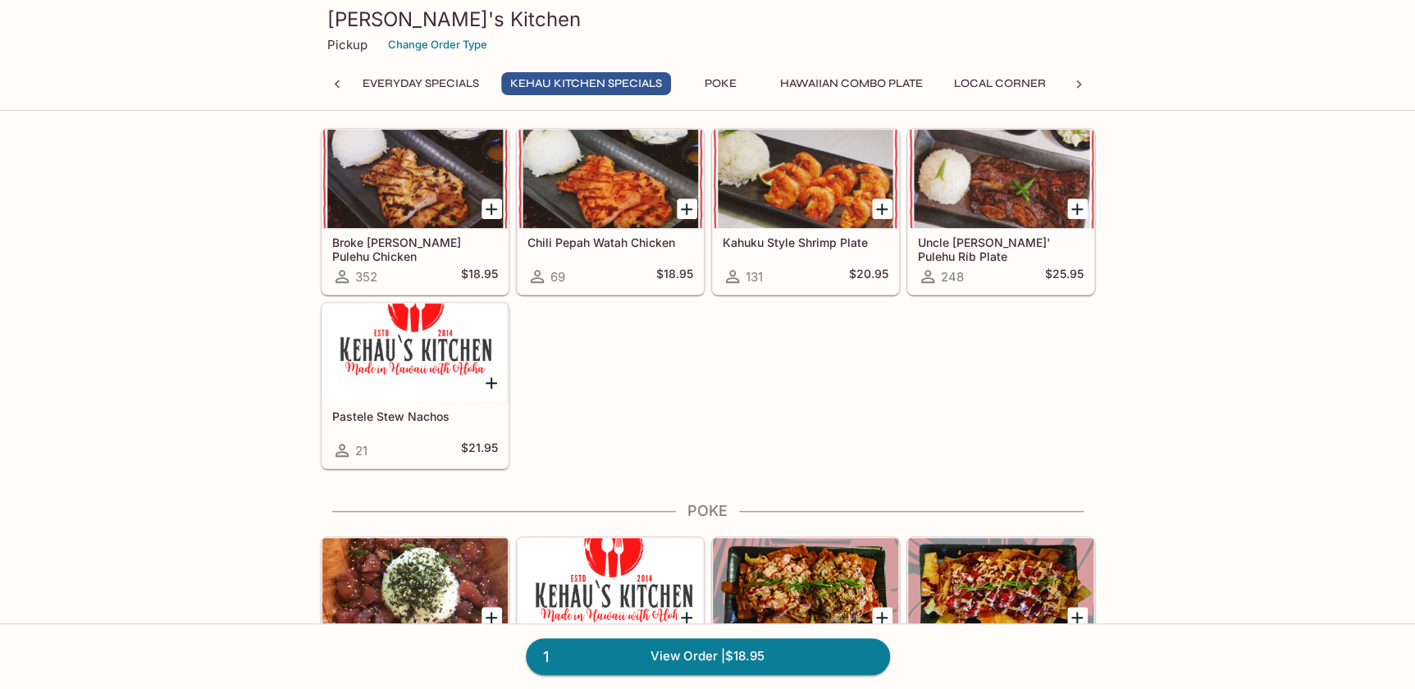
scroll to position [74, 0]
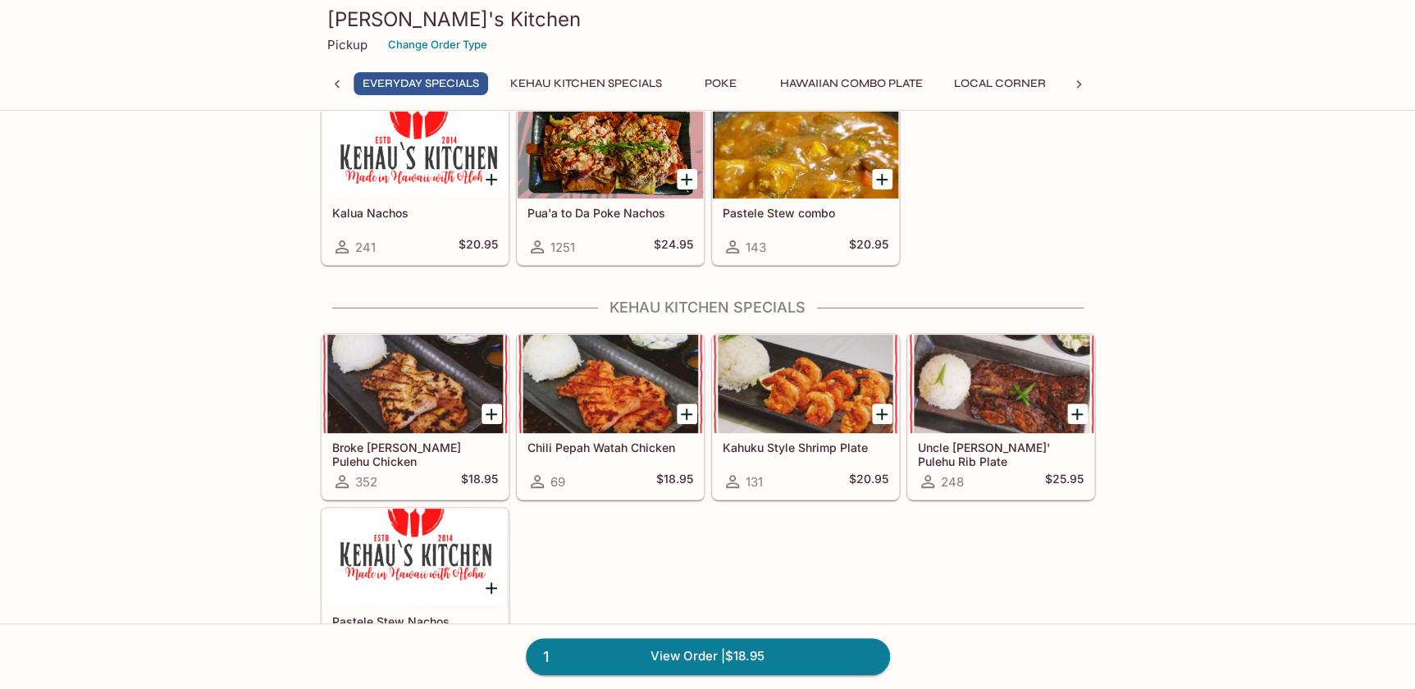
click at [1016, 382] on div at bounding box center [1000, 384] width 185 height 98
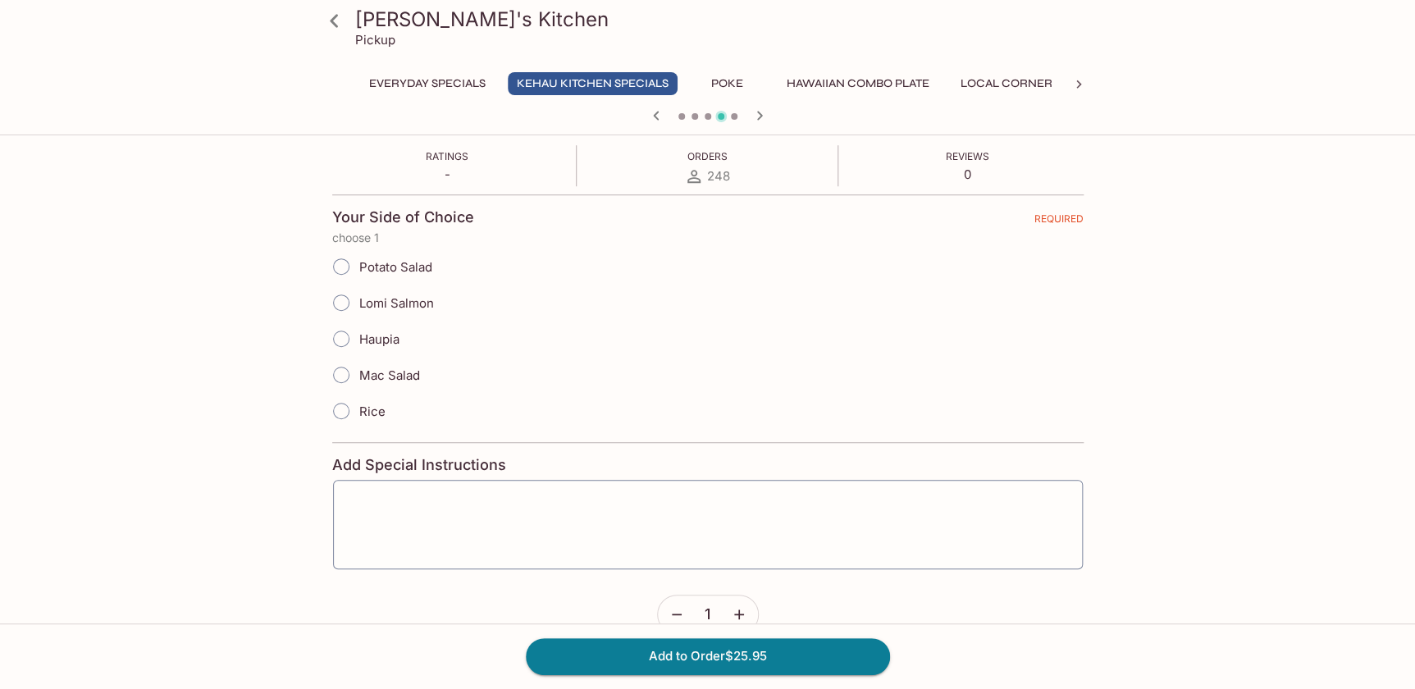
scroll to position [223, 0]
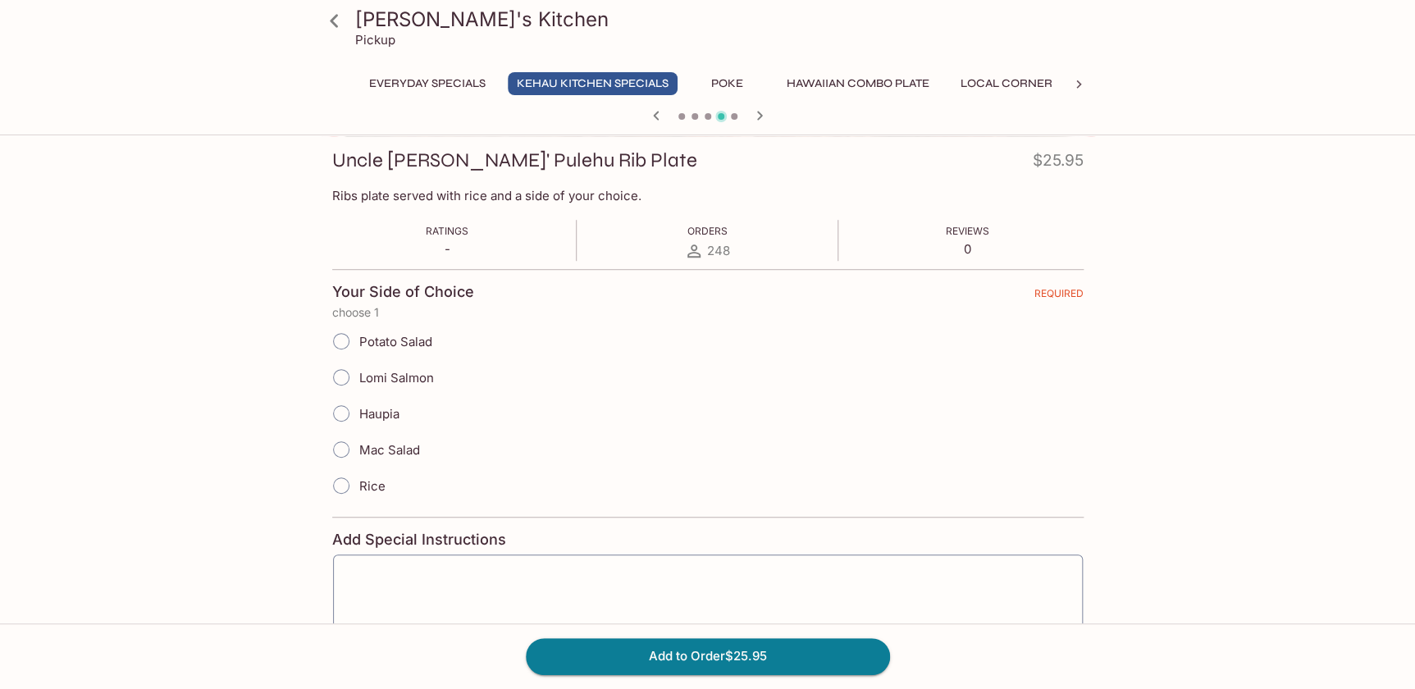
click at [338, 377] on input "Lomi Salmon" at bounding box center [341, 377] width 34 height 34
radio input "true"
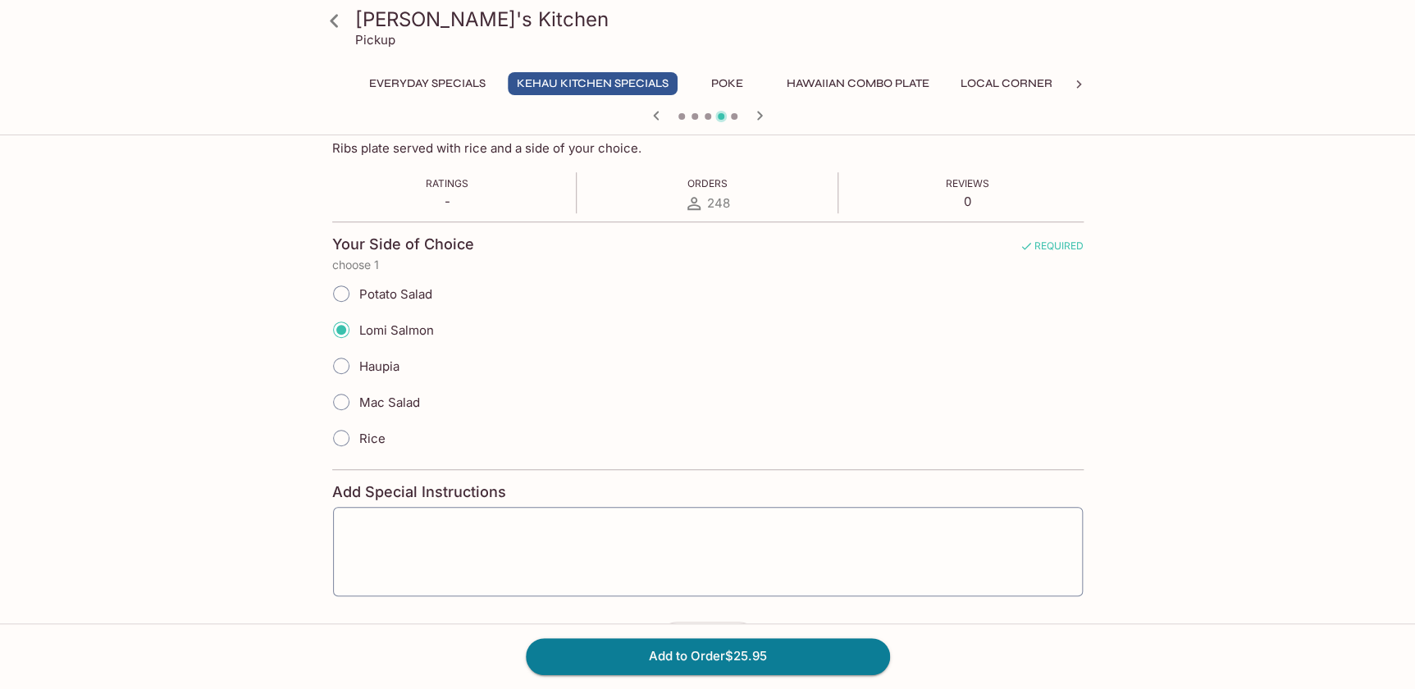
scroll to position [298, 0]
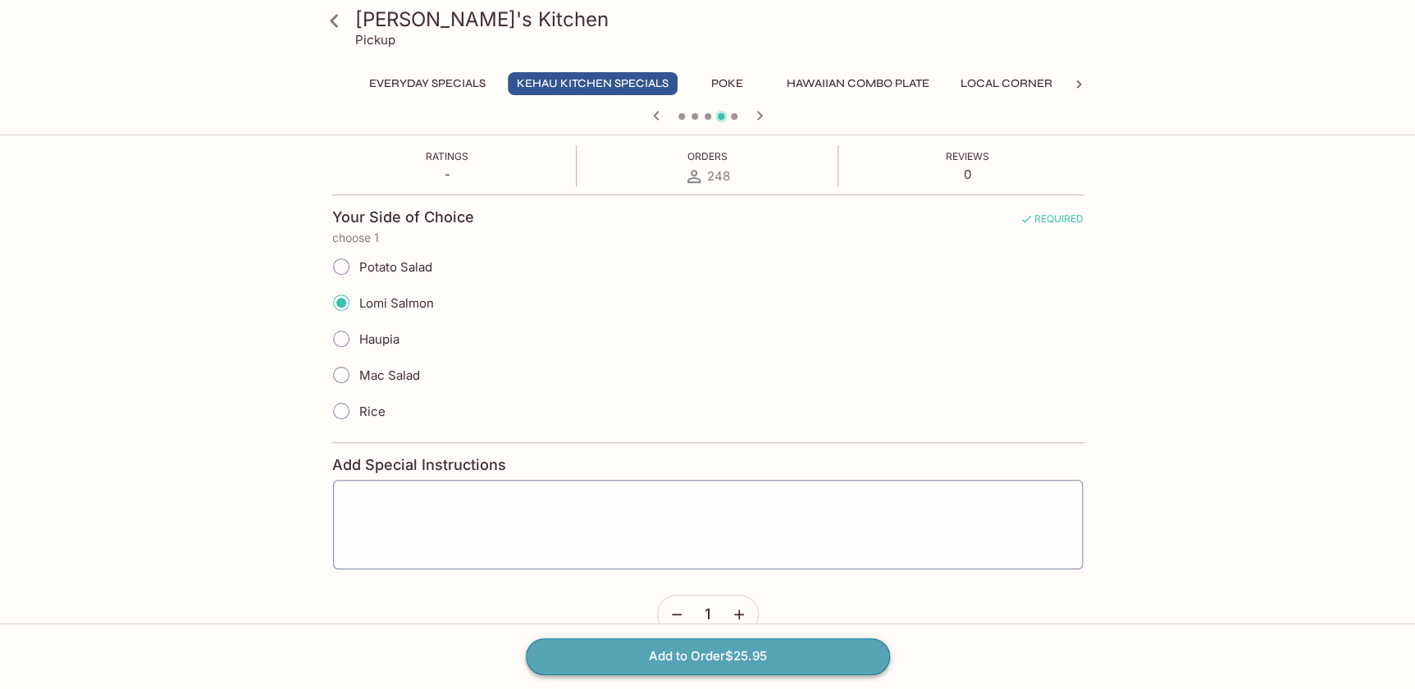
click at [741, 653] on button "Add to Order $25.95" at bounding box center [708, 656] width 364 height 36
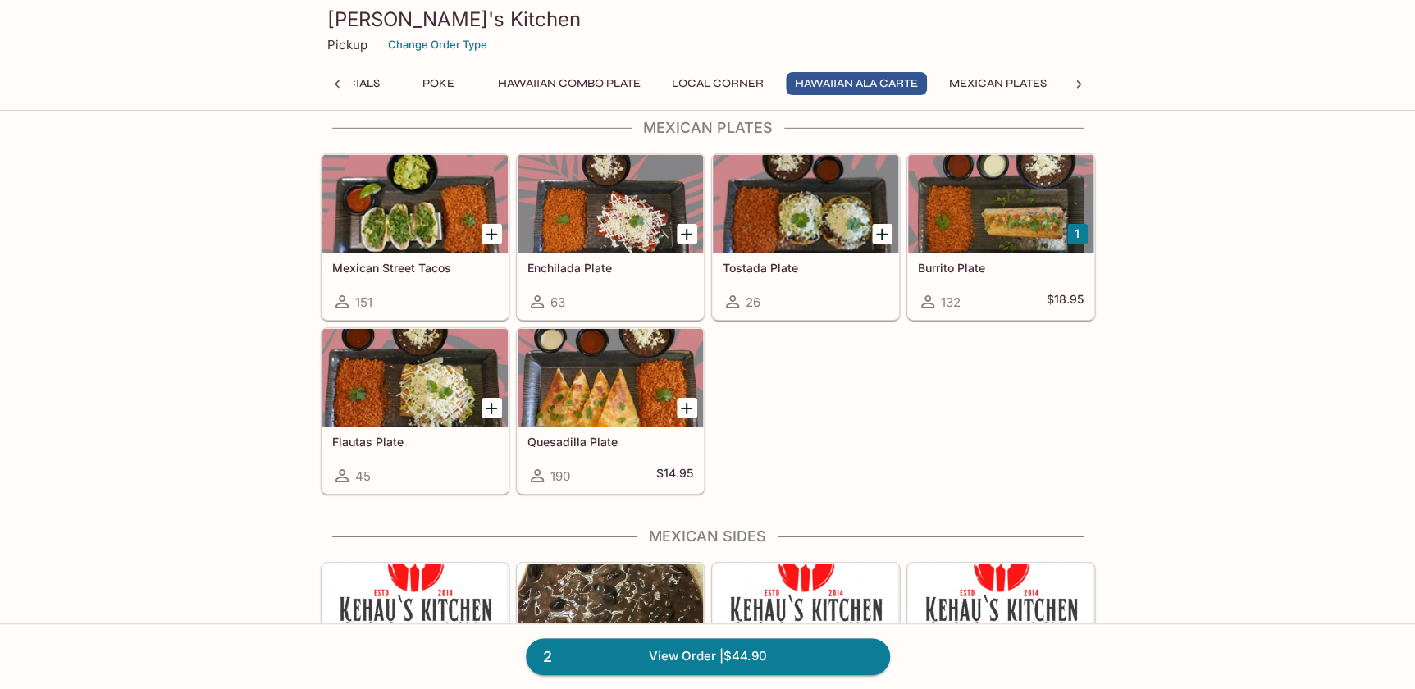
scroll to position [2387, 0]
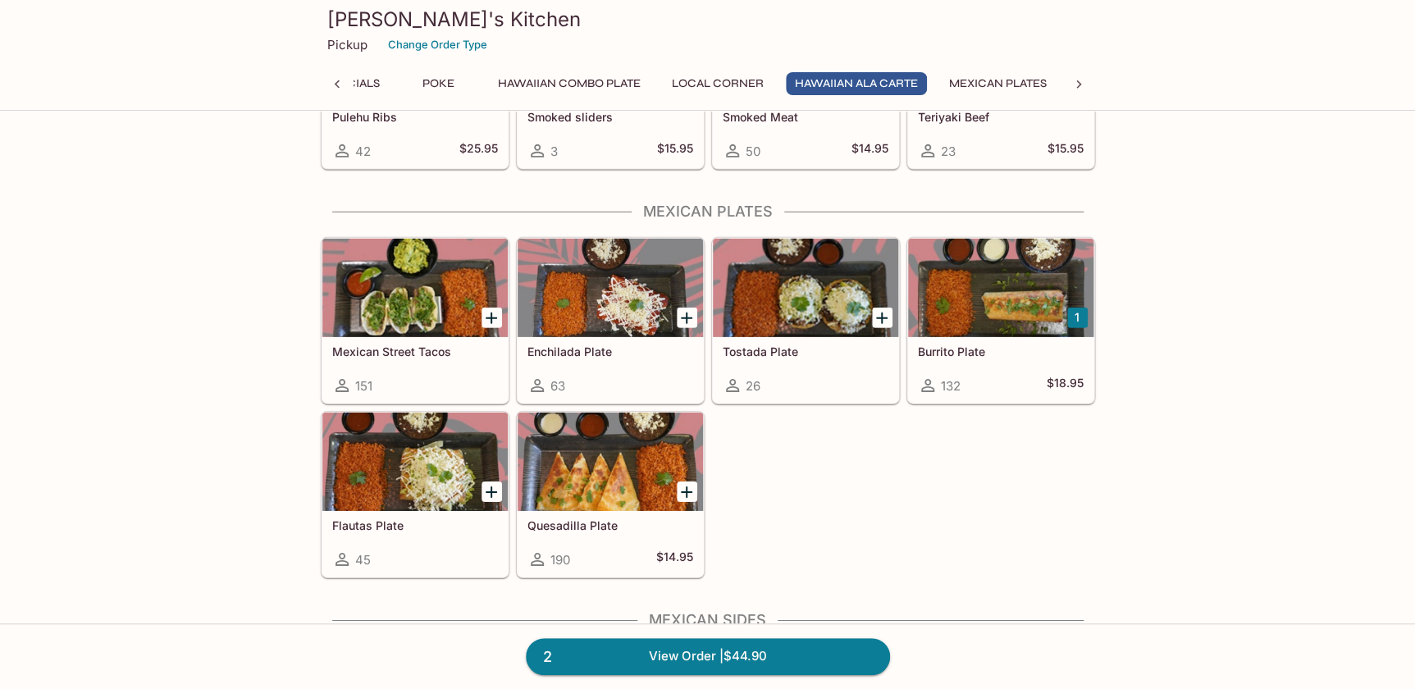
click at [994, 299] on div at bounding box center [1000, 288] width 185 height 98
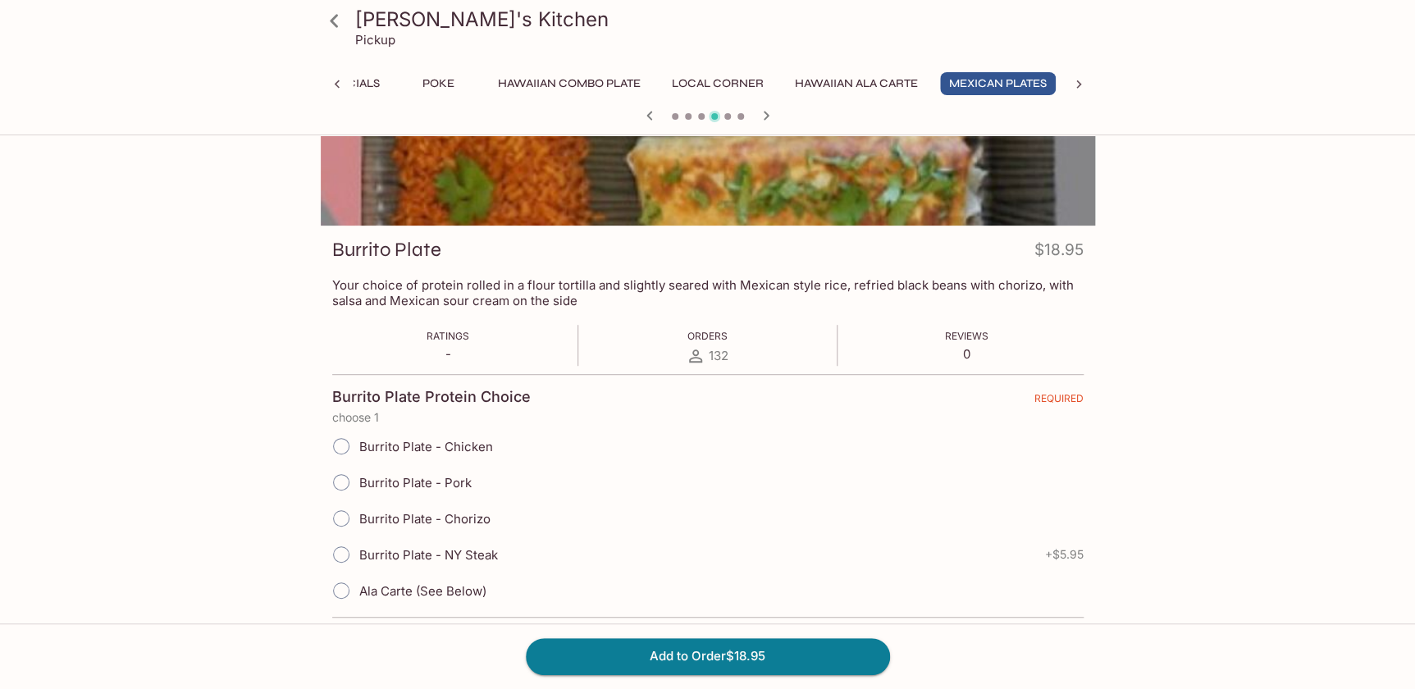
scroll to position [298, 0]
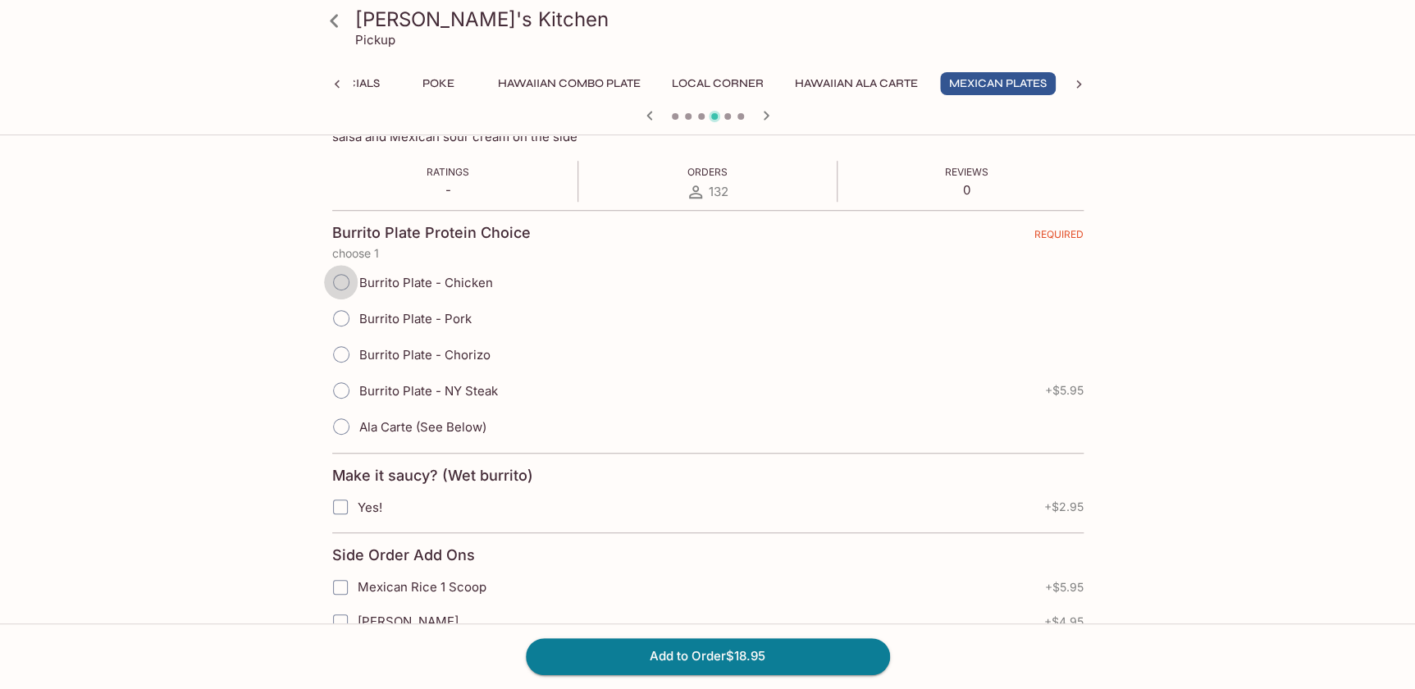
click at [330, 277] on input "Burrito Plate - Chicken" at bounding box center [341, 282] width 34 height 34
radio input "true"
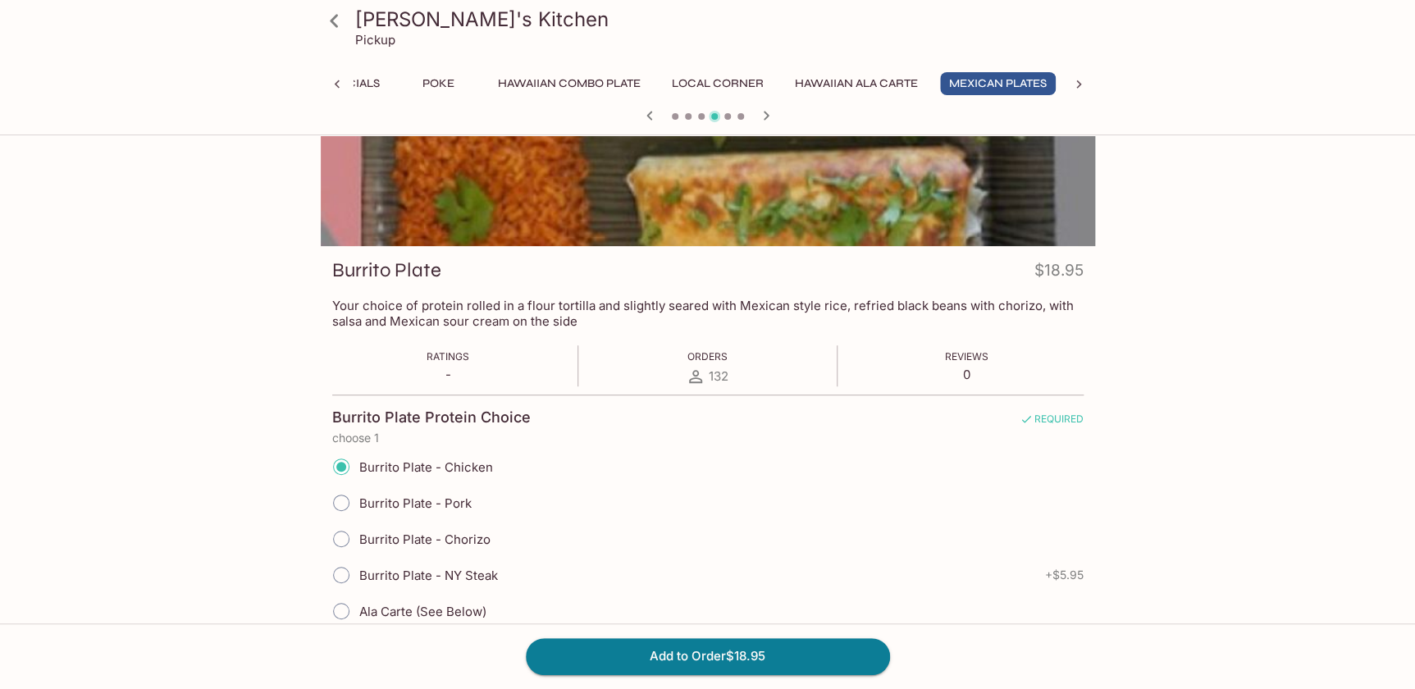
scroll to position [0, 0]
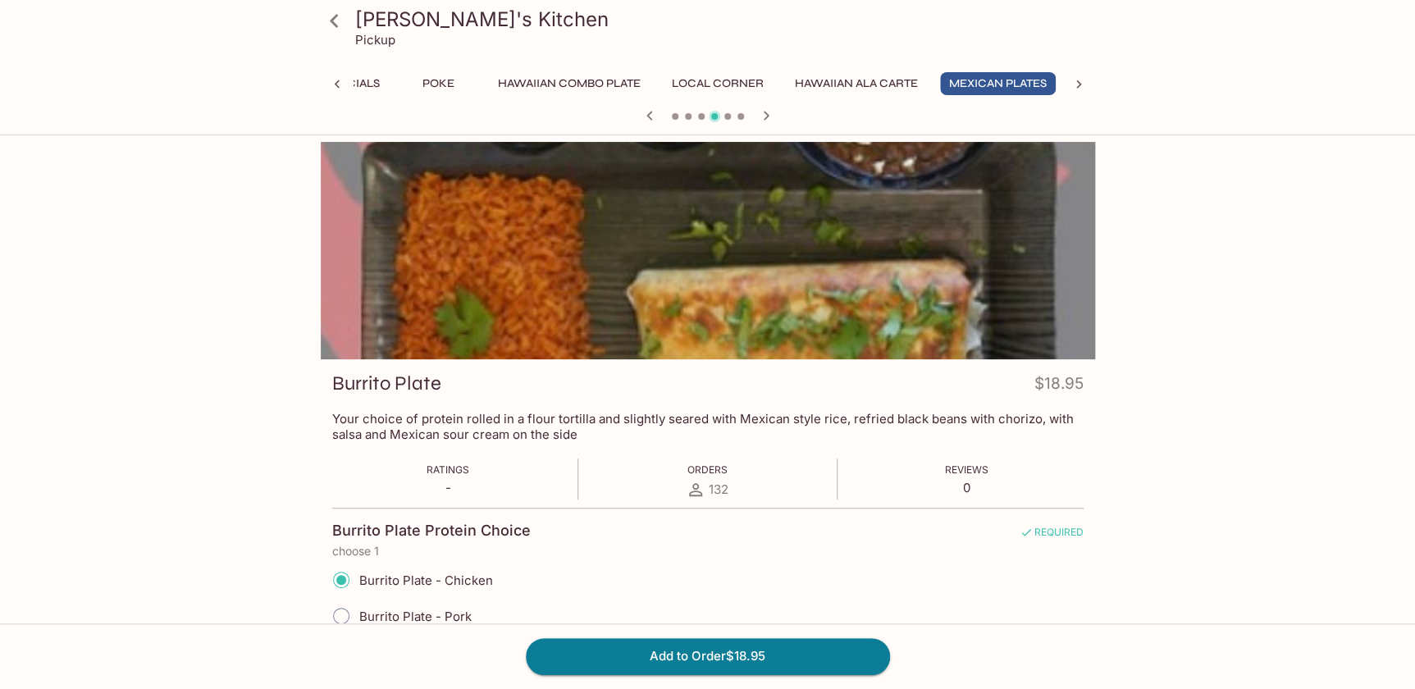
click at [336, 29] on icon at bounding box center [334, 21] width 29 height 29
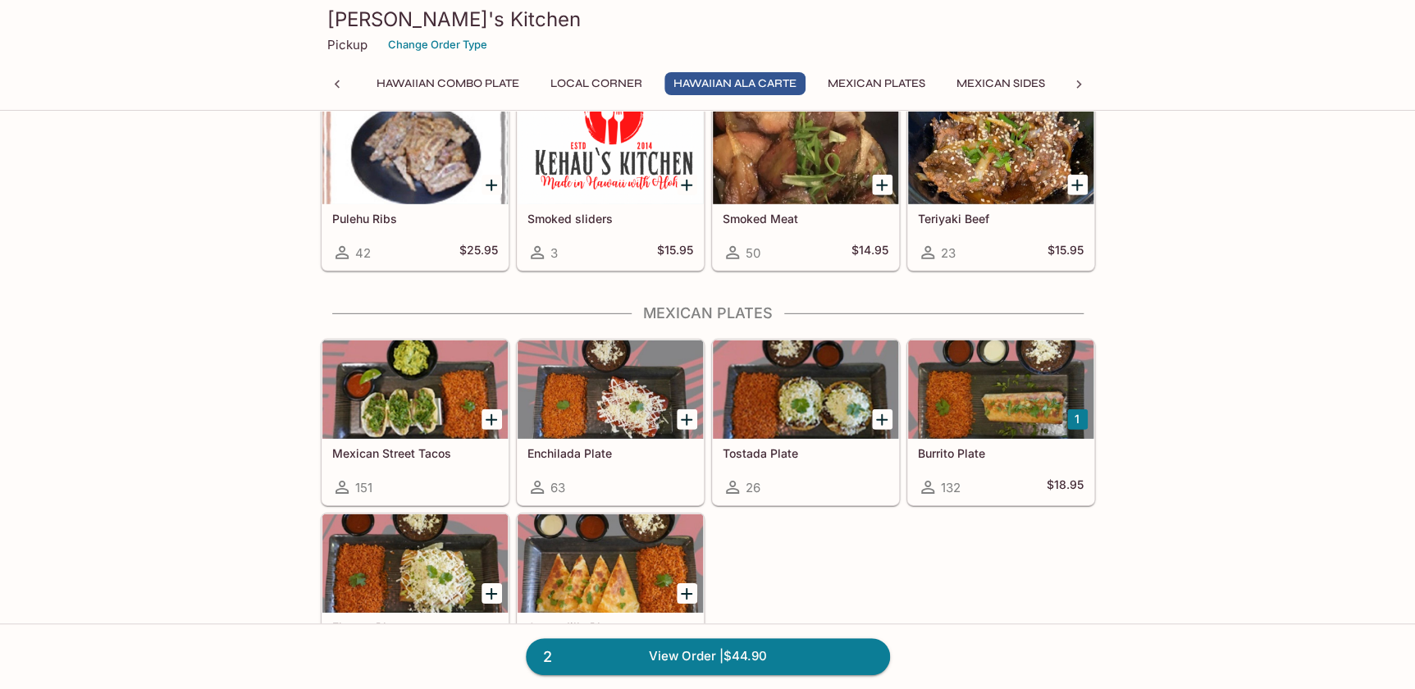
scroll to position [2312, 0]
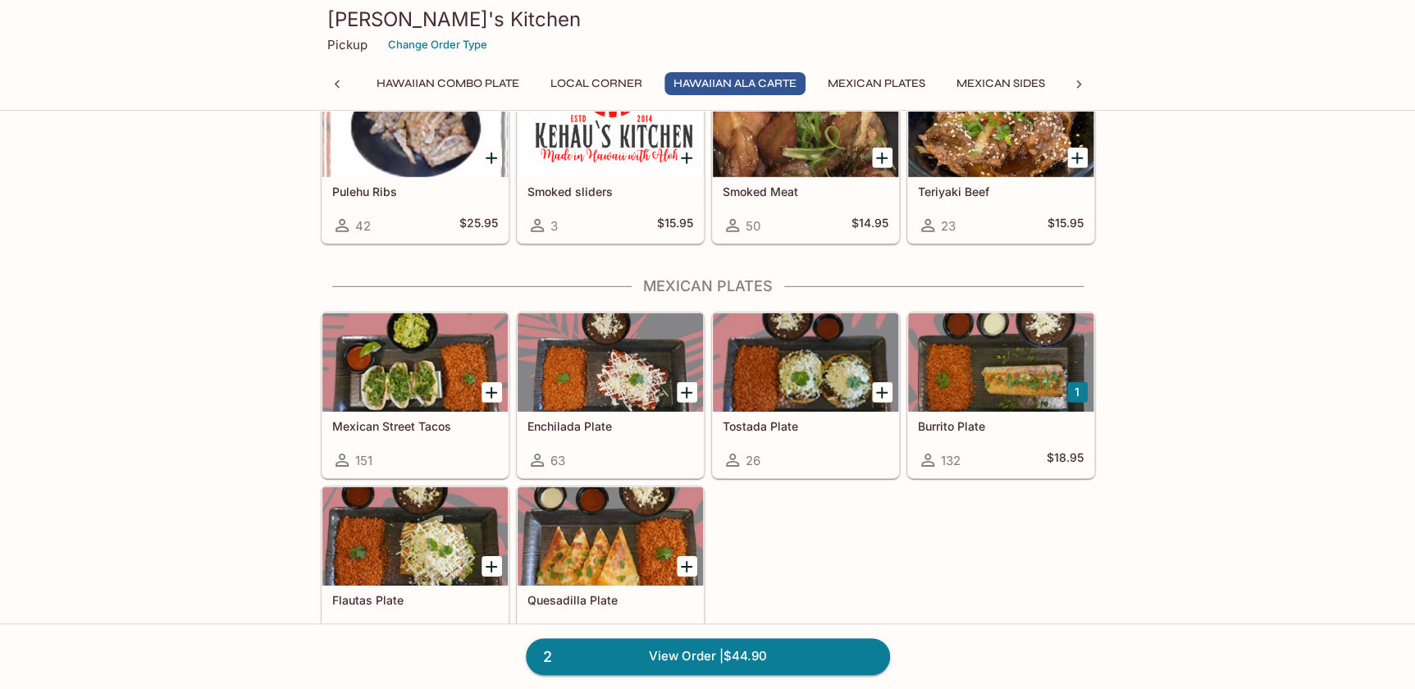
click at [606, 414] on div "Enchilada Plate 63" at bounding box center [610, 445] width 185 height 66
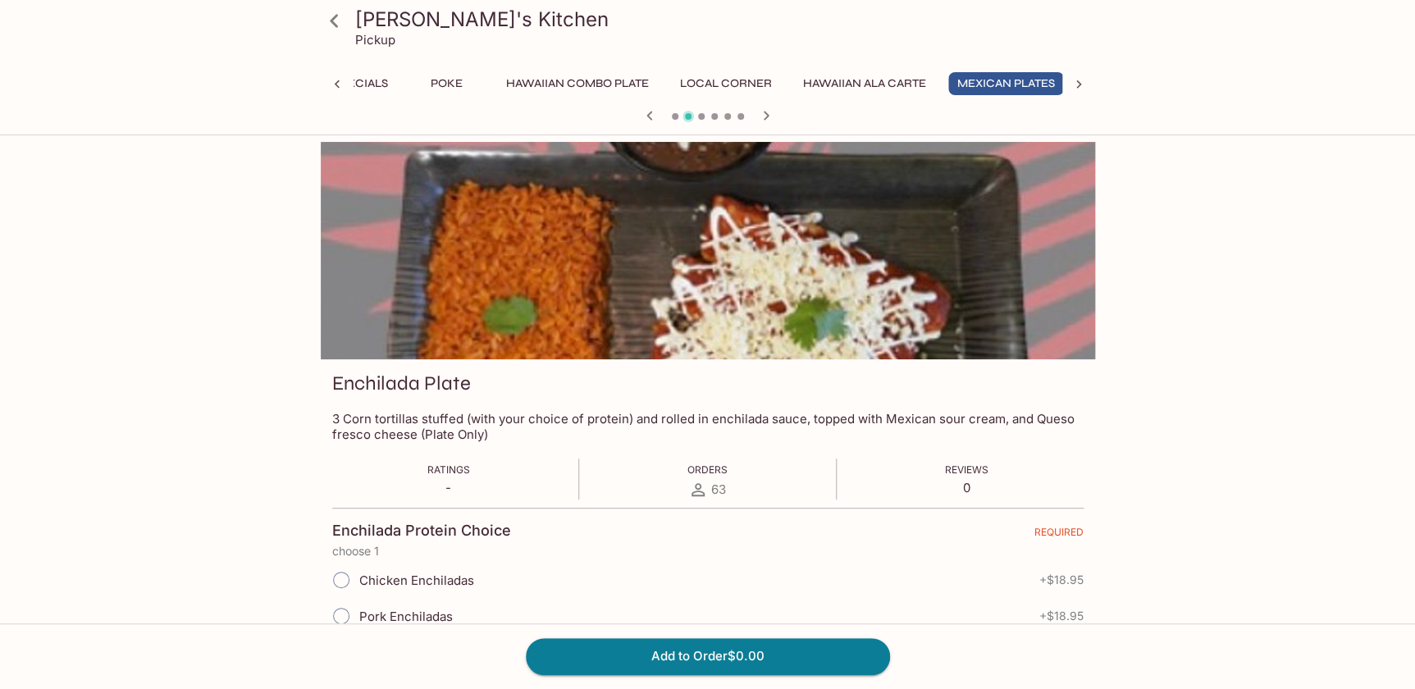
scroll to position [0, 289]
click at [325, 23] on icon at bounding box center [334, 21] width 29 height 29
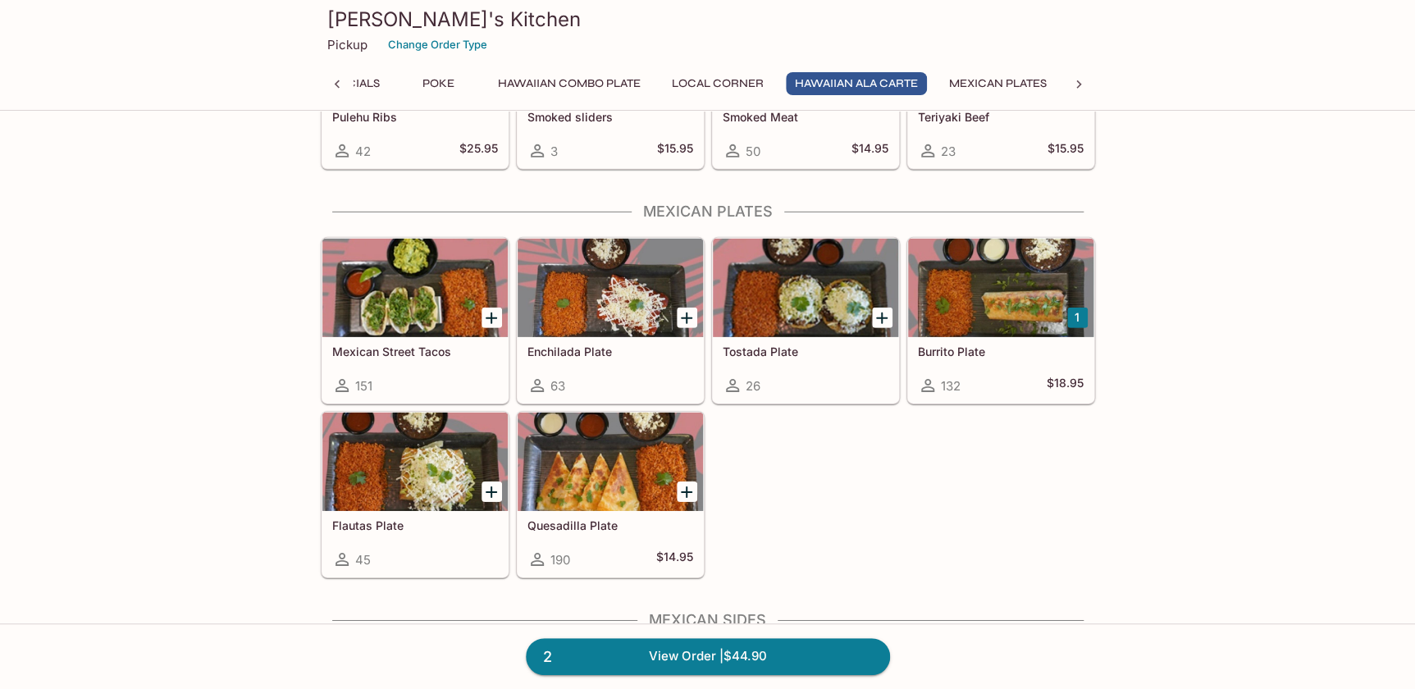
click at [1031, 318] on div at bounding box center [1000, 288] width 185 height 98
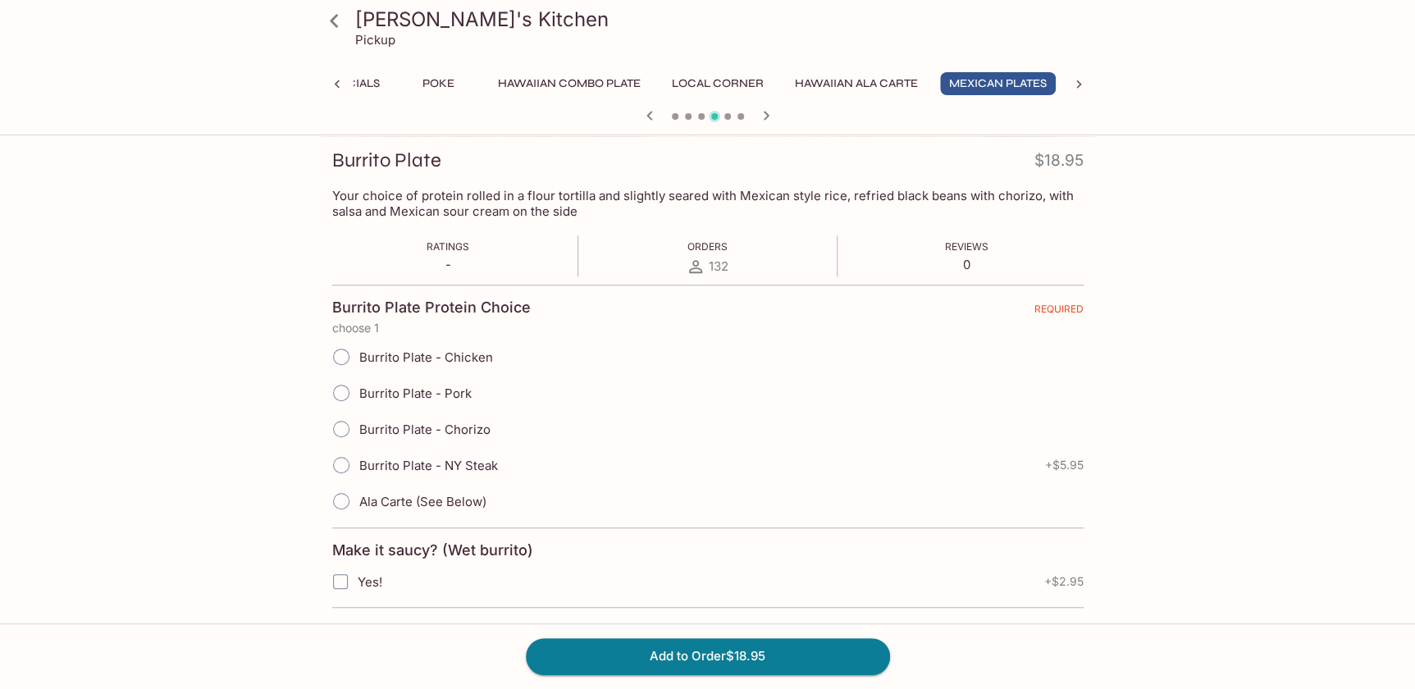
click at [474, 352] on span "Burrito Plate - Chicken" at bounding box center [426, 358] width 134 height 16
click at [359, 352] on input "Burrito Plate - Chicken" at bounding box center [341, 357] width 34 height 34
radio input "true"
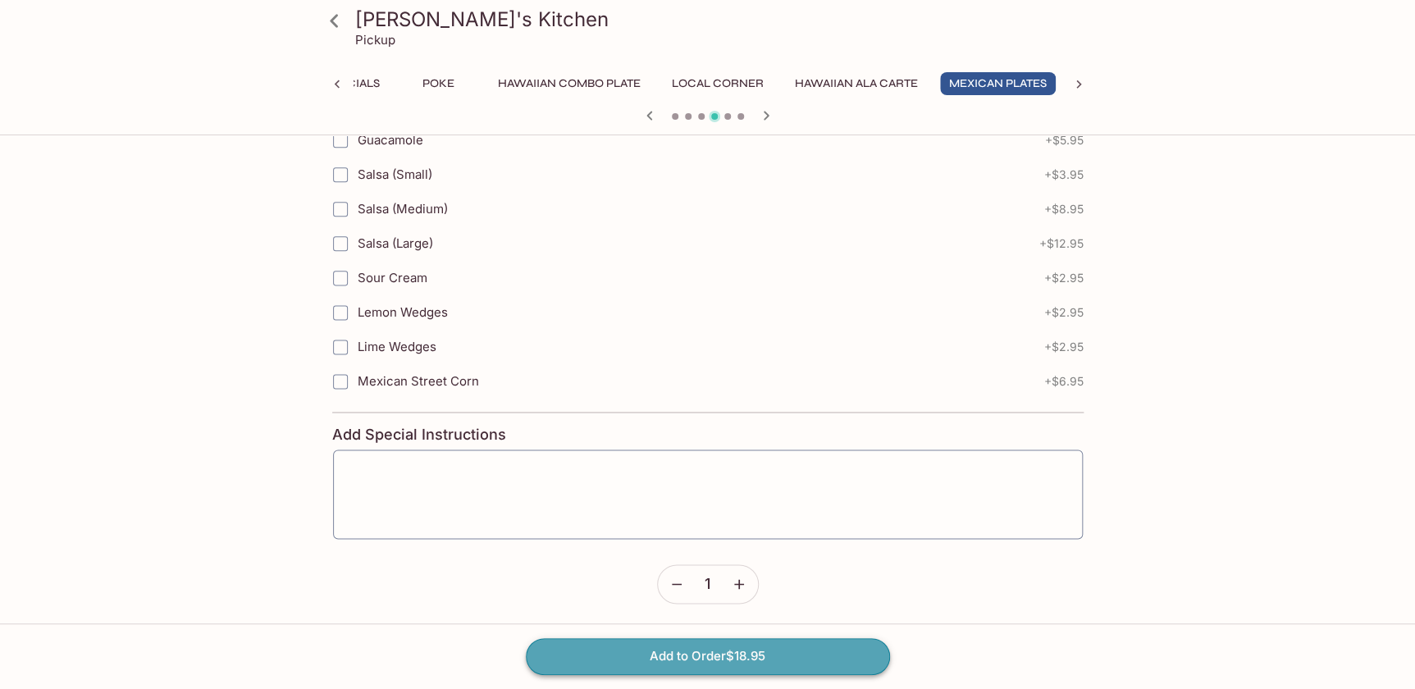
click at [836, 663] on button "Add to Order $18.95" at bounding box center [708, 656] width 364 height 36
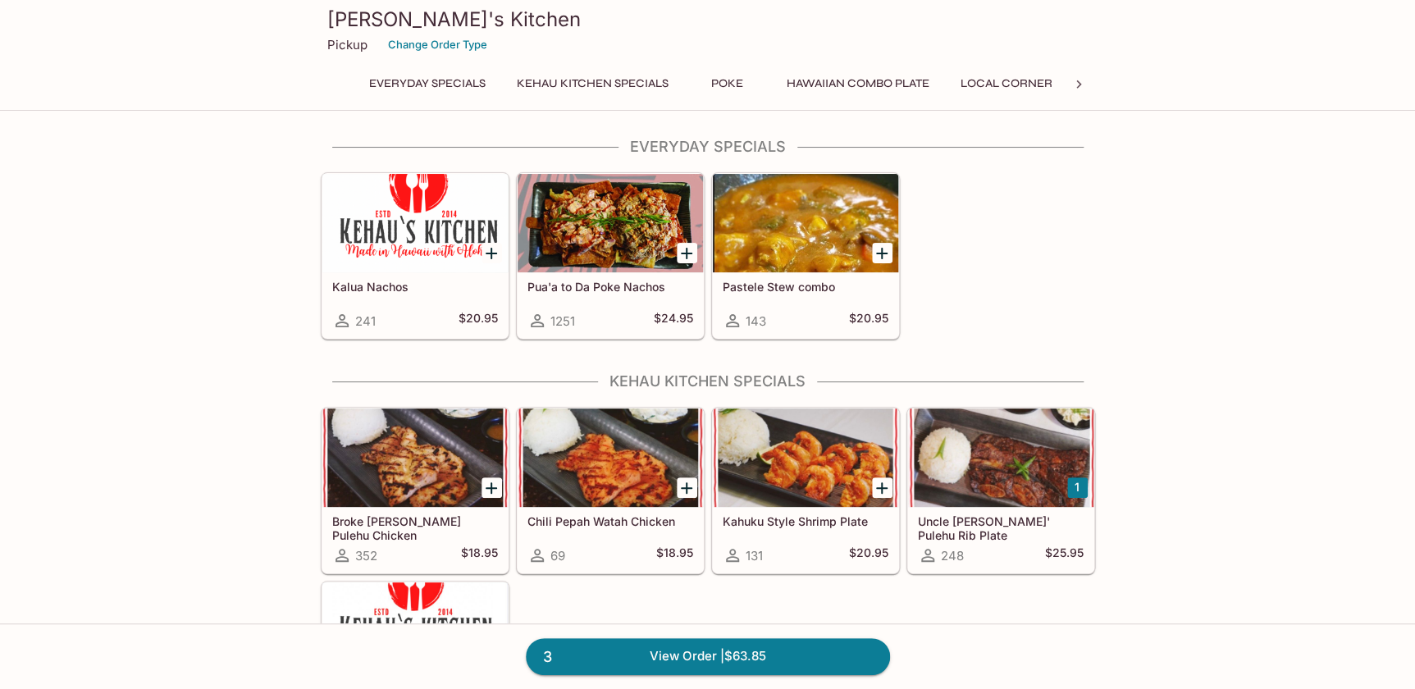
drag, startPoint x: 1205, startPoint y: 348, endPoint x: 1252, endPoint y: 409, distance: 76.6
drag, startPoint x: 1252, startPoint y: 409, endPoint x: 812, endPoint y: 662, distance: 508.4
click at [812, 662] on link "3 View Order | $63.85" at bounding box center [708, 656] width 364 height 36
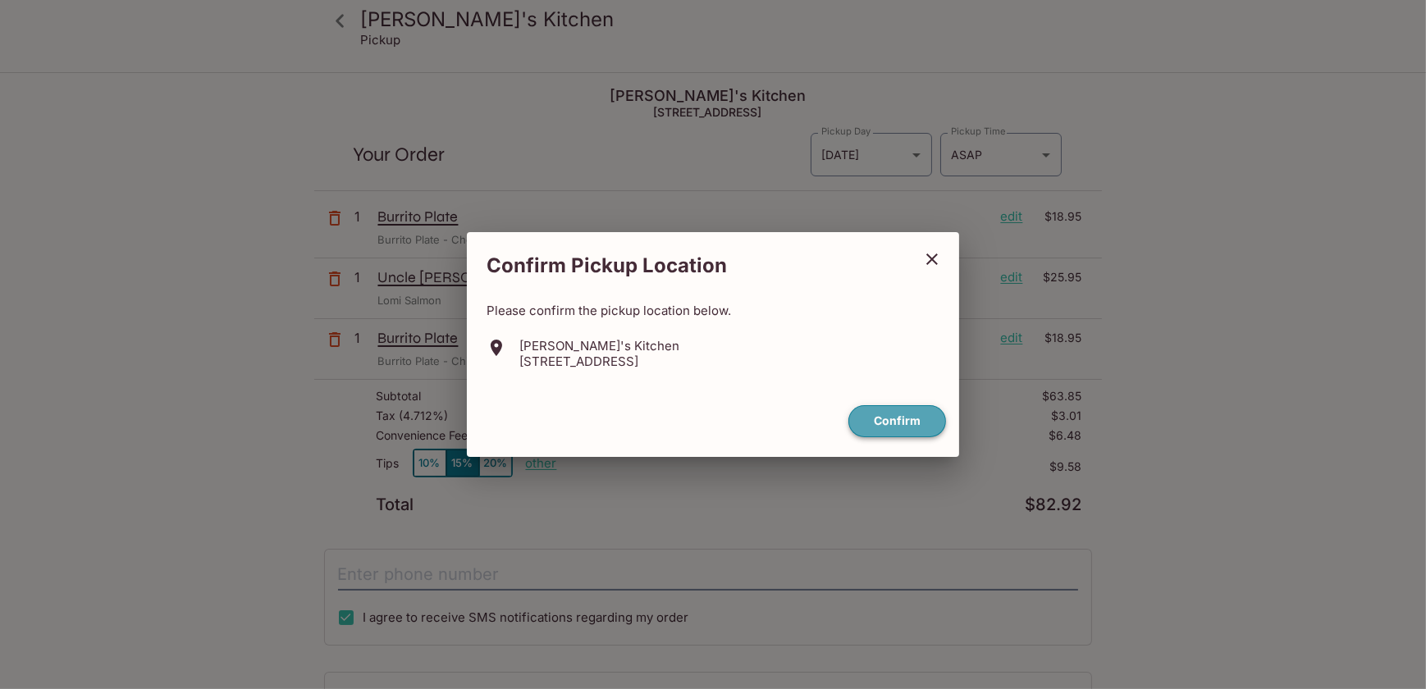
click at [907, 423] on button "Confirm" at bounding box center [897, 421] width 98 height 32
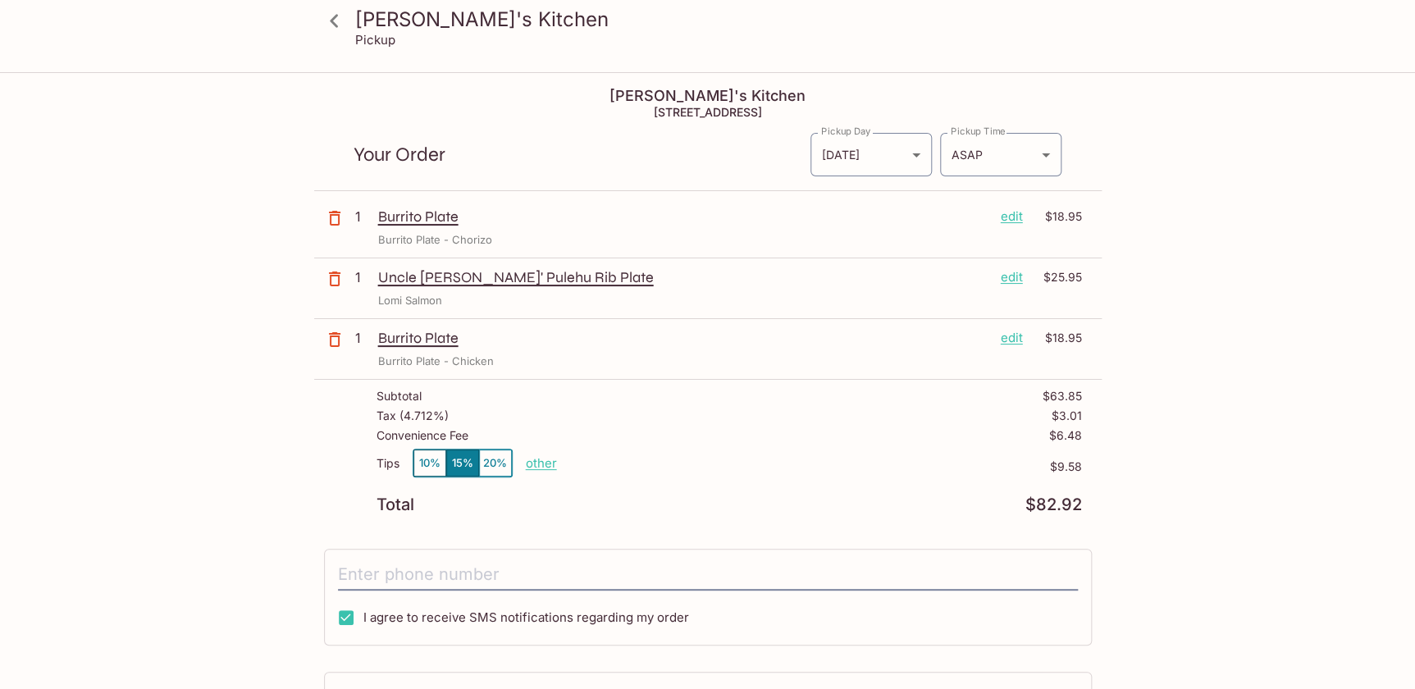
click at [429, 464] on button "10%" at bounding box center [430, 463] width 33 height 27
click at [631, 469] on p "$6.39" at bounding box center [819, 466] width 525 height 13
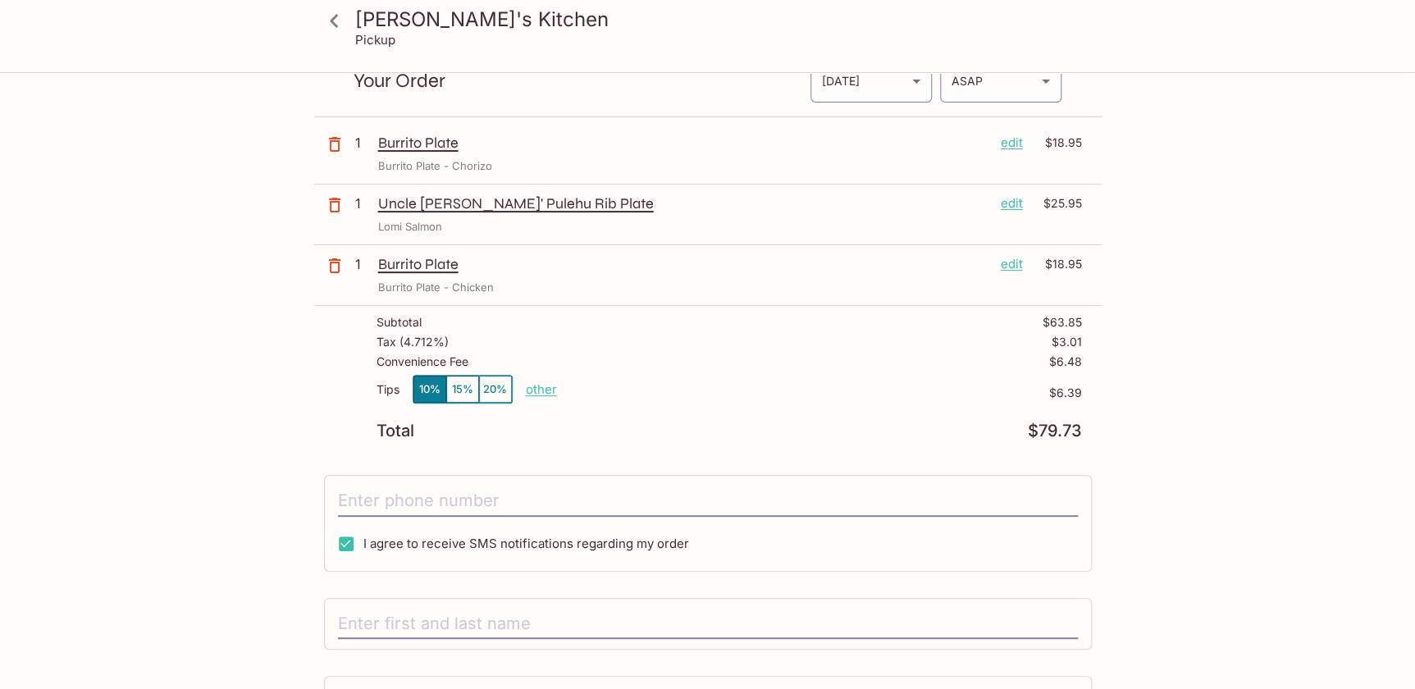
click at [496, 481] on div "I agree to receive SMS notifications regarding my order" at bounding box center [708, 523] width 768 height 97
click at [488, 497] on input "tel" at bounding box center [708, 501] width 740 height 31
type input "[PHONE_NUMBER]"
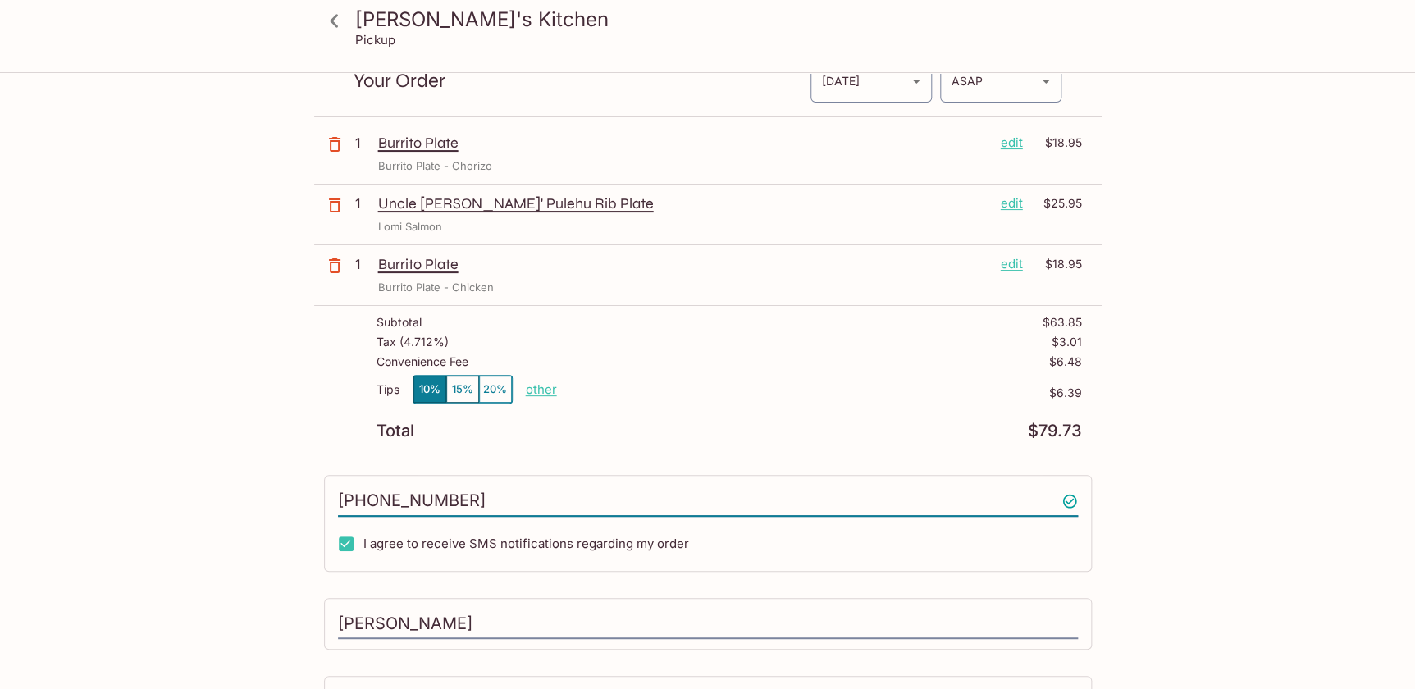
scroll to position [211, 0]
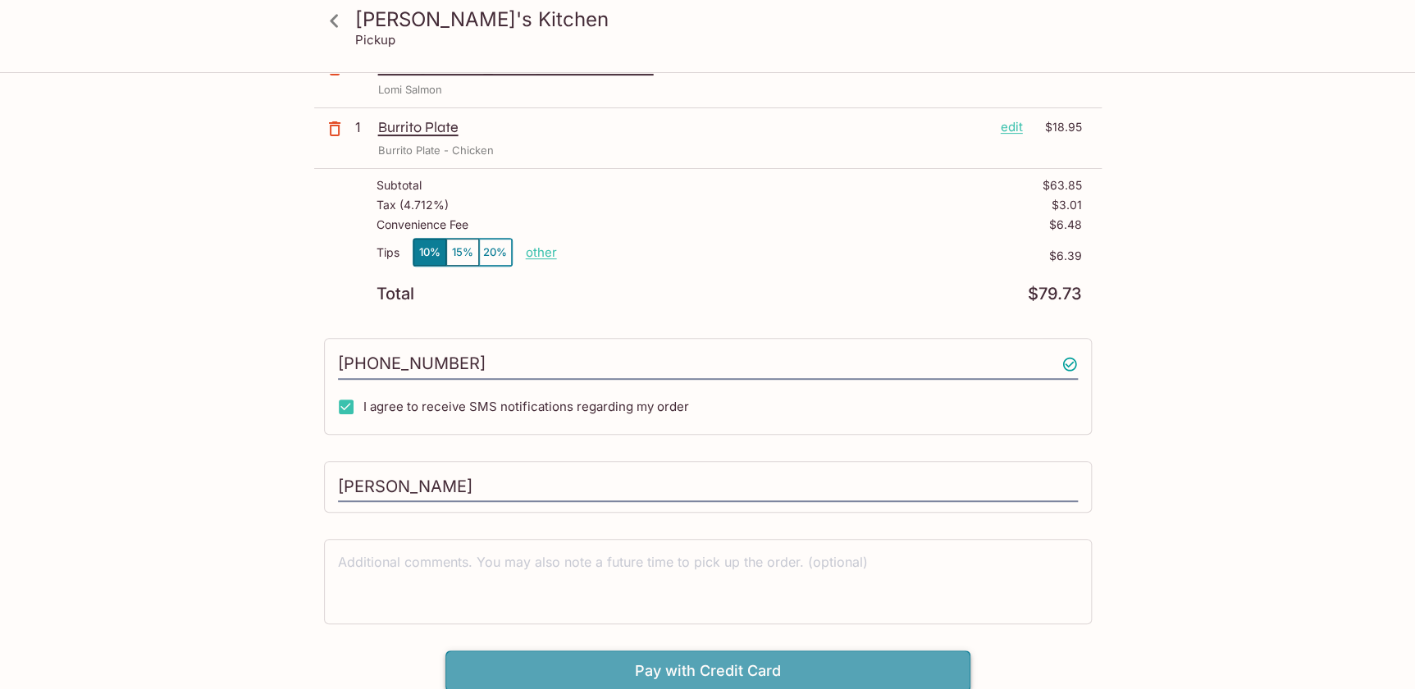
click at [674, 665] on button "Pay with Credit Card" at bounding box center [708, 671] width 525 height 41
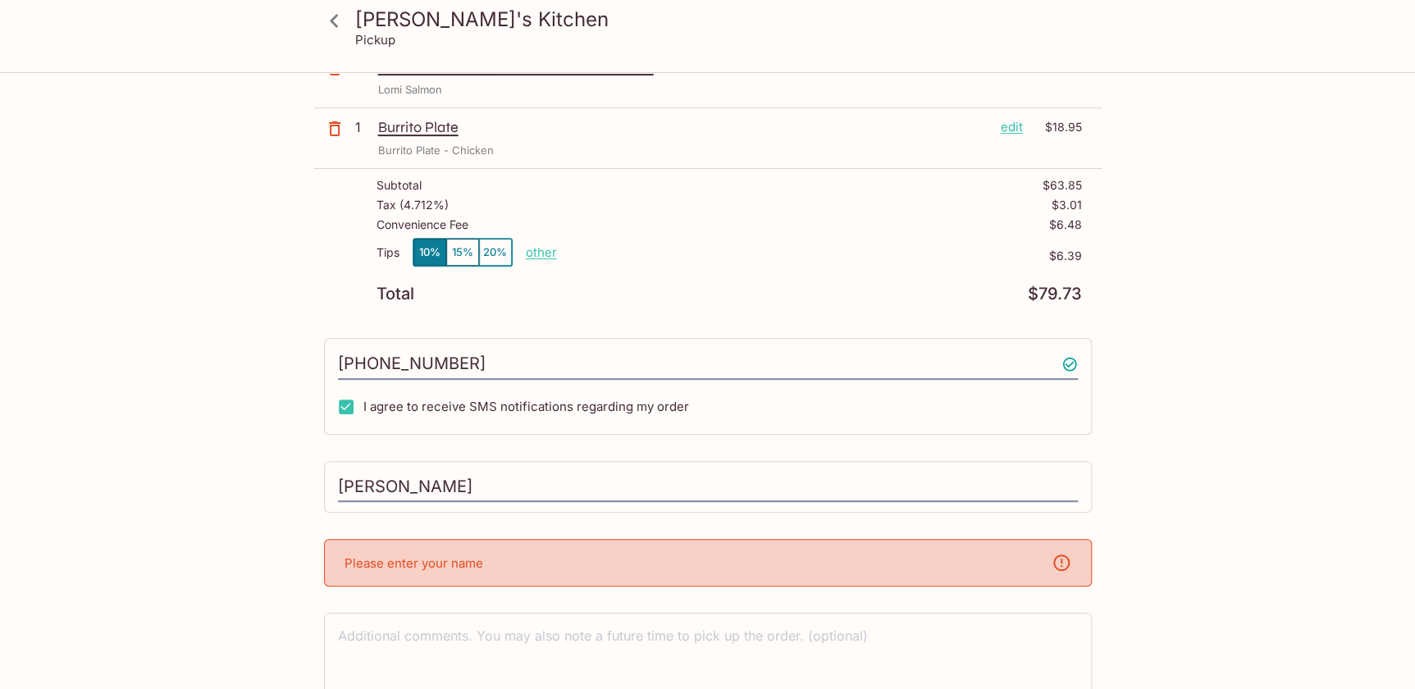
click at [597, 566] on div "Please enter your name" at bounding box center [708, 563] width 768 height 48
click at [565, 620] on div "x" at bounding box center [708, 655] width 768 height 85
click at [592, 572] on div "Please enter your name" at bounding box center [708, 563] width 768 height 48
click at [546, 491] on input "[PERSON_NAME]" at bounding box center [708, 487] width 740 height 31
type input "[PERSON_NAME]"
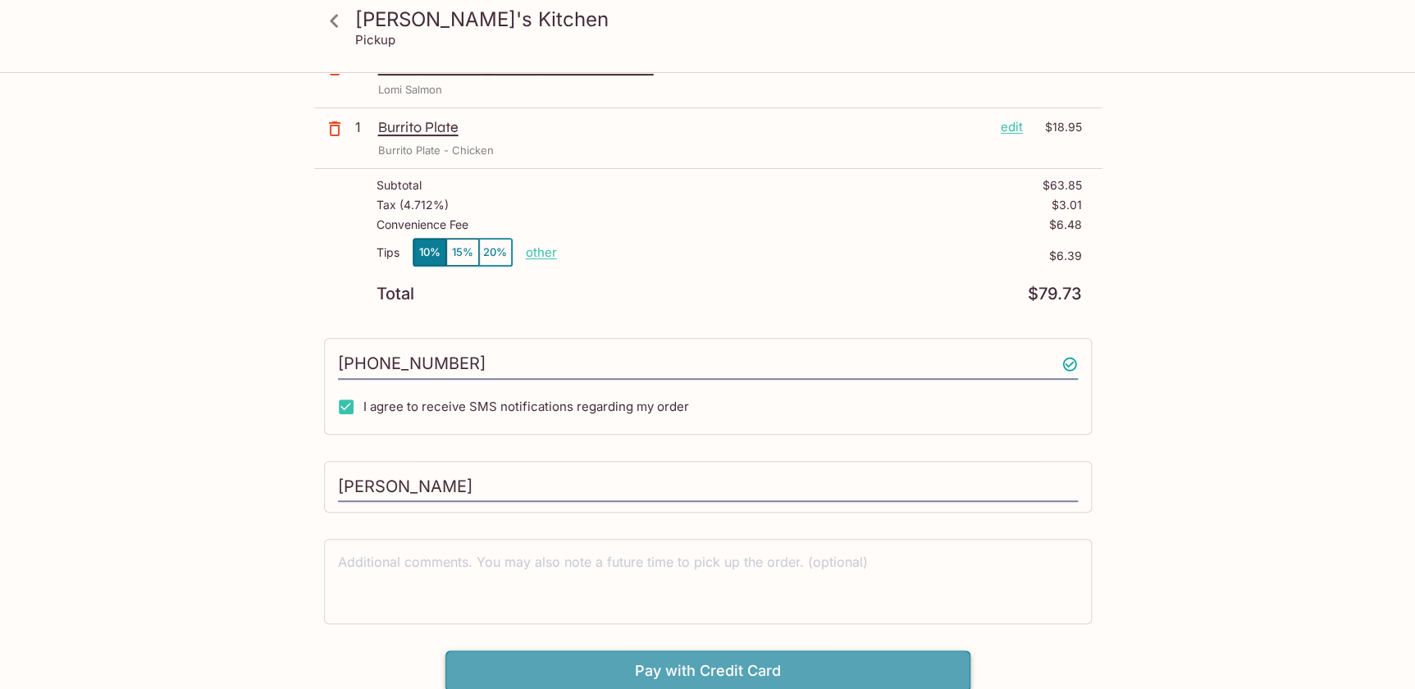
click at [670, 655] on button "Pay with Credit Card" at bounding box center [708, 671] width 525 height 41
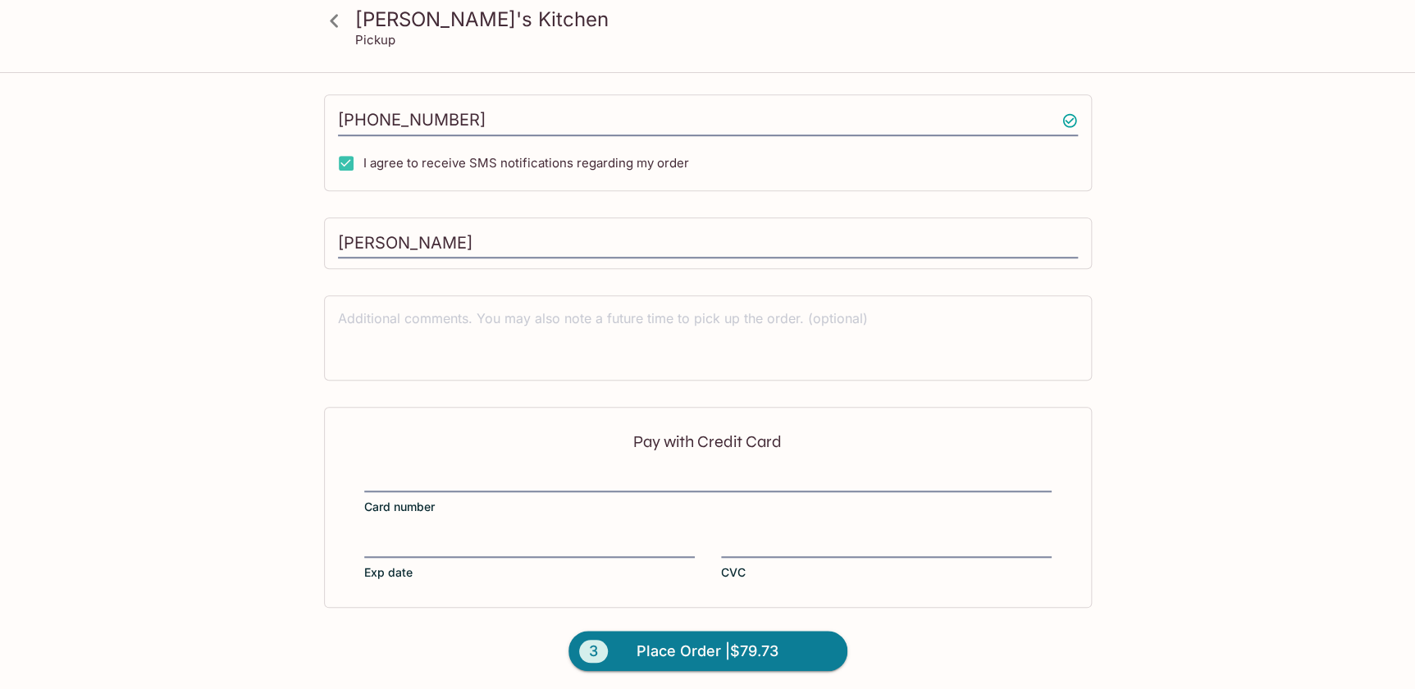
scroll to position [457, 0]
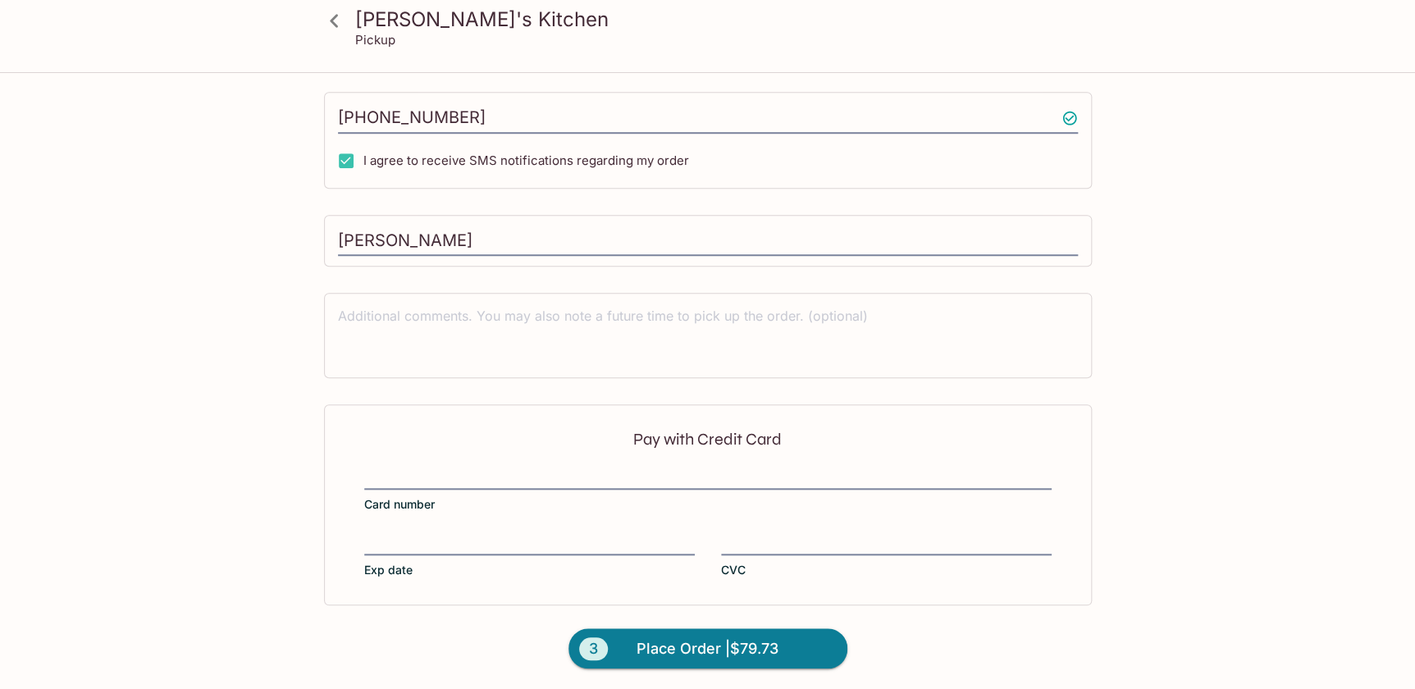
click at [459, 464] on div "Pay with Credit Card Card number Exp date CVC" at bounding box center [708, 505] width 768 height 200
click at [700, 641] on span "Place Order | $79.73" at bounding box center [708, 649] width 142 height 26
